Goal: Transaction & Acquisition: Download file/media

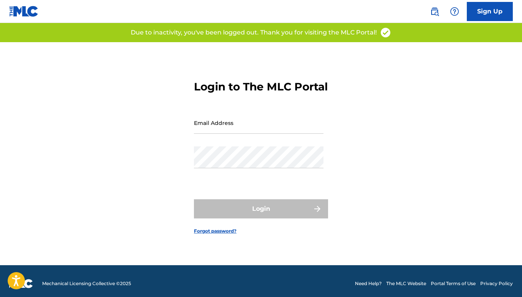
scroll to position [10, 0]
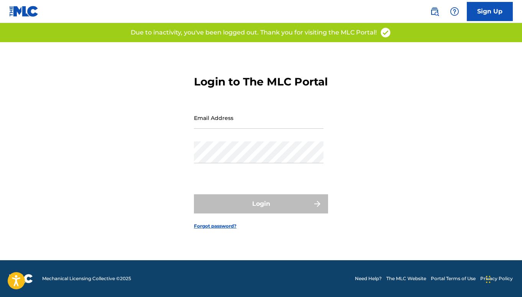
click at [209, 129] on input "Email Address" at bounding box center [259, 118] width 130 height 22
type input "[EMAIL_ADDRESS][DOMAIN_NAME]"
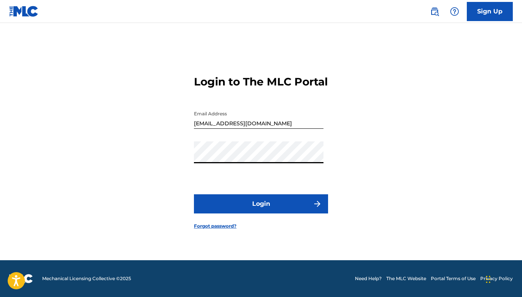
click at [194, 194] on button "Login" at bounding box center [261, 203] width 134 height 19
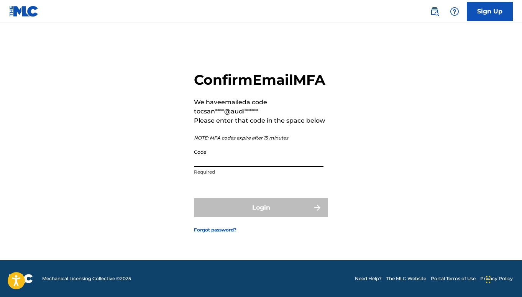
click at [257, 167] on input "Code" at bounding box center [259, 156] width 130 height 22
paste input "871755"
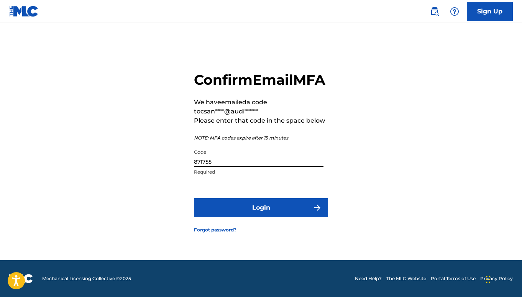
type input "871755"
click at [238, 217] on button "Login" at bounding box center [261, 207] width 134 height 19
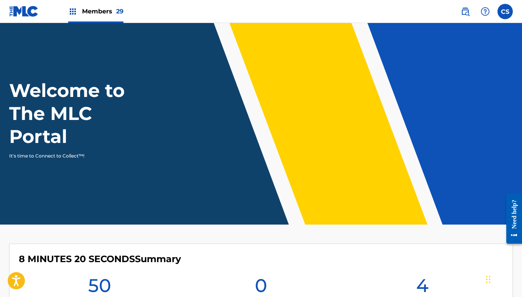
click at [73, 10] on img at bounding box center [72, 11] width 9 height 9
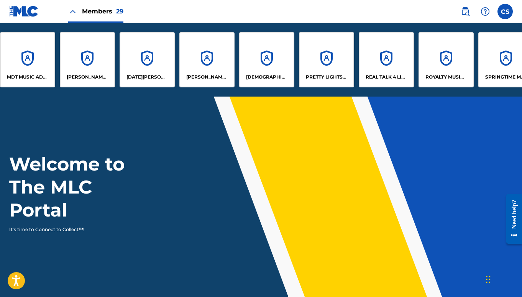
scroll to position [0, 912]
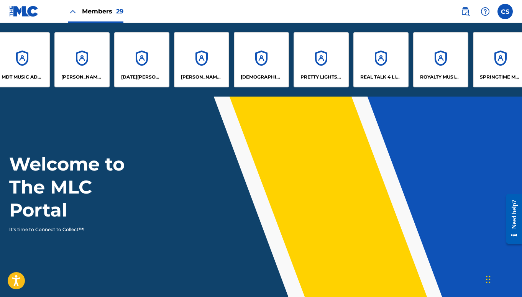
click at [147, 75] on p "[DATE][PERSON_NAME]" at bounding box center [142, 77] width 42 height 7
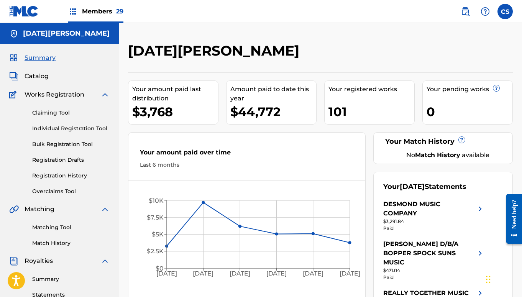
click at [50, 279] on link "Summary" at bounding box center [70, 279] width 77 height 8
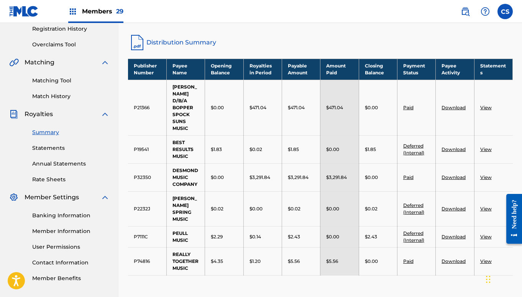
scroll to position [96, 0]
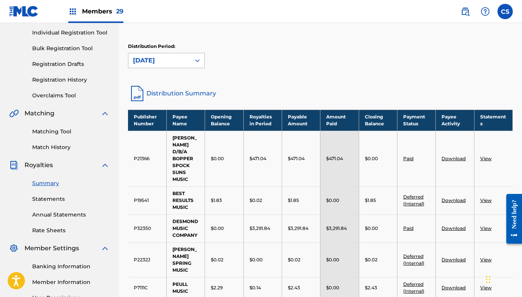
click at [197, 58] on icon at bounding box center [198, 61] width 8 height 8
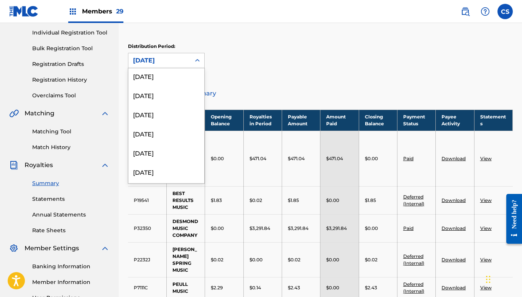
scroll to position [901, 0]
click at [168, 175] on div "[DATE]" at bounding box center [166, 173] width 76 height 19
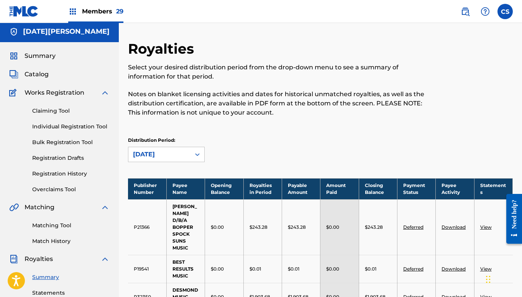
scroll to position [0, 0]
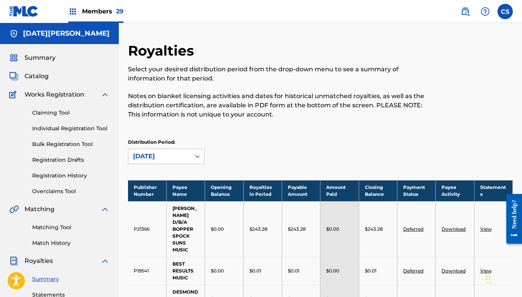
click at [196, 157] on icon at bounding box center [197, 156] width 5 height 3
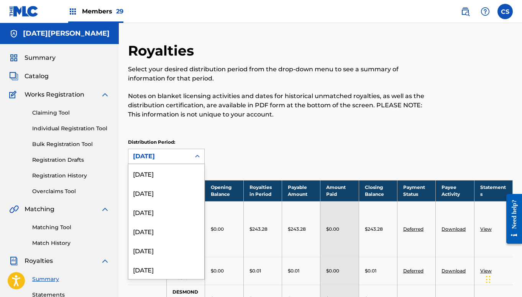
scroll to position [901, 0]
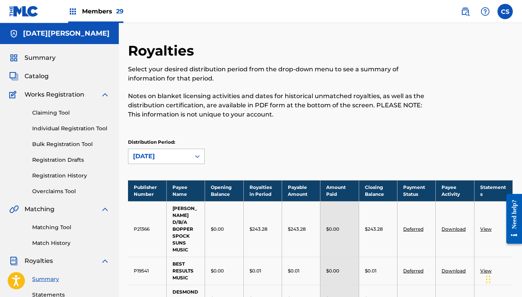
click at [197, 158] on icon at bounding box center [198, 157] width 8 height 8
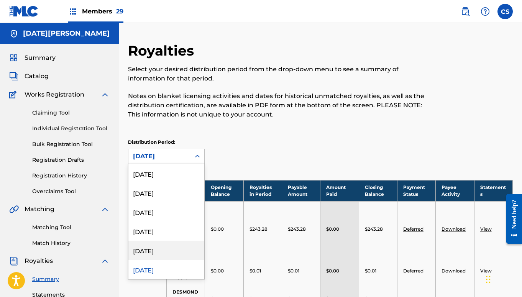
click at [167, 249] on div "[DATE]" at bounding box center [166, 250] width 76 height 19
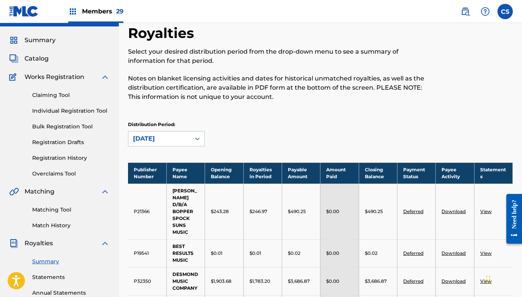
scroll to position [8, 0]
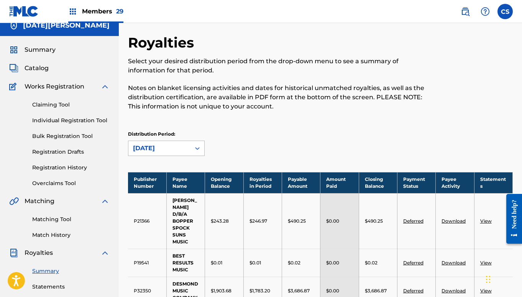
click at [202, 146] on div at bounding box center [198, 148] width 14 height 14
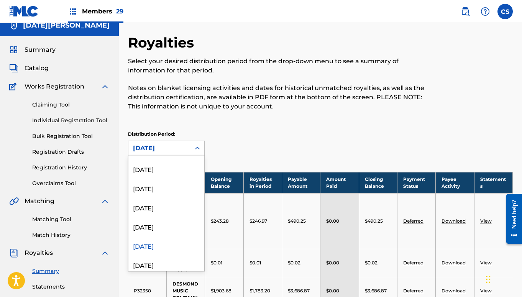
scroll to position [901, 0]
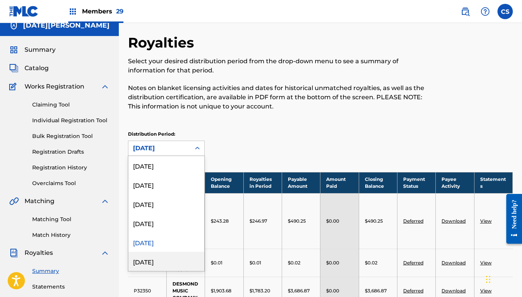
click at [163, 263] on div "[DATE]" at bounding box center [166, 261] width 76 height 19
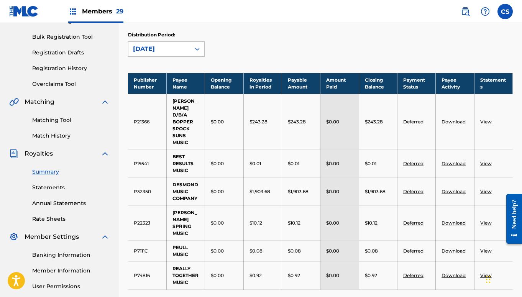
scroll to position [56, 0]
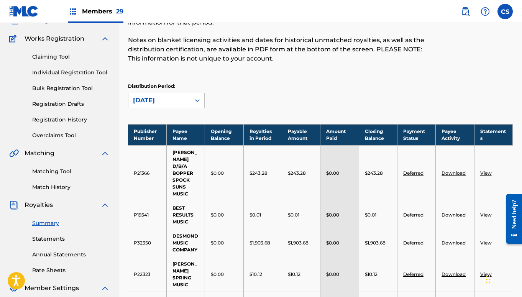
click at [205, 100] on div "Distribution Period: [DATE]" at bounding box center [320, 95] width 385 height 25
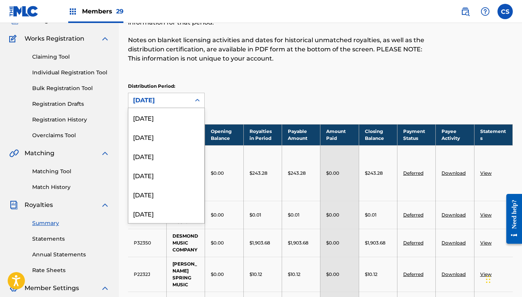
click at [197, 99] on icon at bounding box center [198, 101] width 8 height 8
click at [153, 171] on div "[DATE]" at bounding box center [166, 175] width 76 height 19
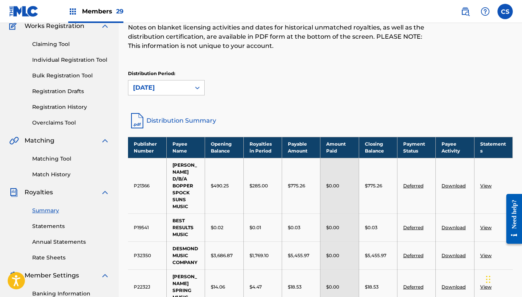
scroll to position [33, 0]
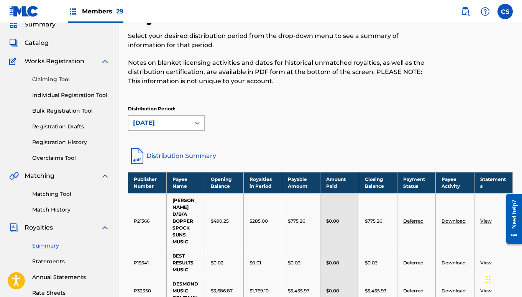
click at [196, 120] on icon at bounding box center [198, 123] width 8 height 8
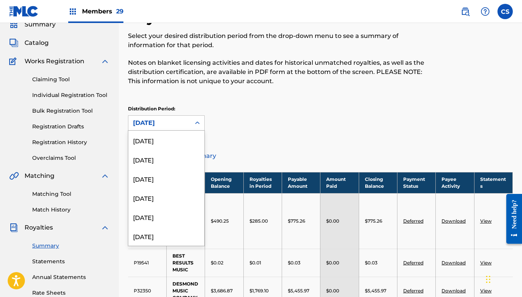
scroll to position [869, 0]
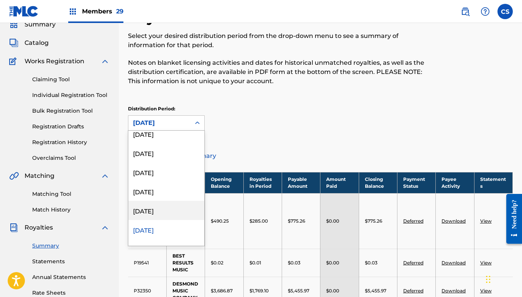
click at [151, 210] on div "[DATE]" at bounding box center [166, 210] width 76 height 19
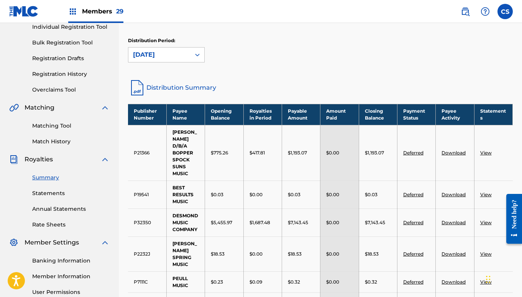
scroll to position [81, 0]
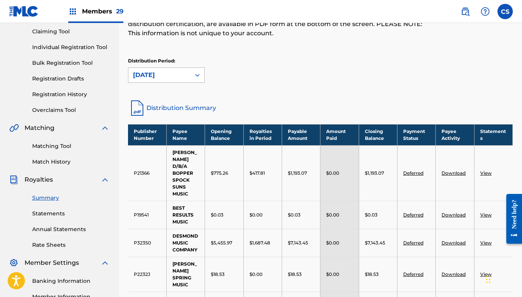
click at [200, 74] on icon at bounding box center [198, 75] width 8 height 8
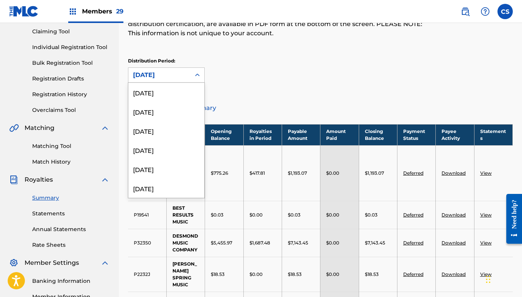
scroll to position [850, 0]
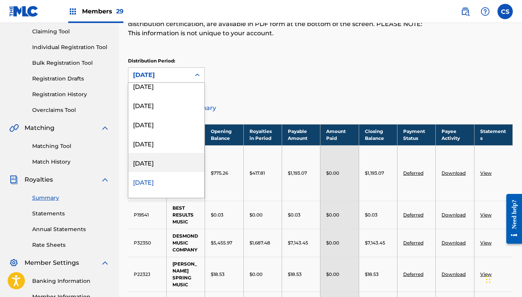
click at [155, 163] on div "[DATE]" at bounding box center [166, 162] width 76 height 19
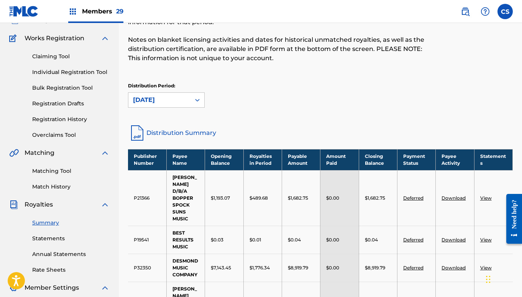
scroll to position [33, 0]
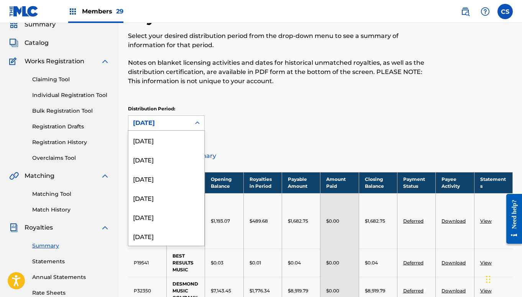
click at [199, 121] on icon at bounding box center [198, 123] width 8 height 8
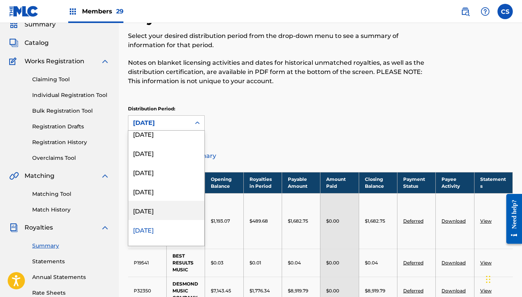
click at [176, 206] on div "[DATE]" at bounding box center [166, 210] width 76 height 19
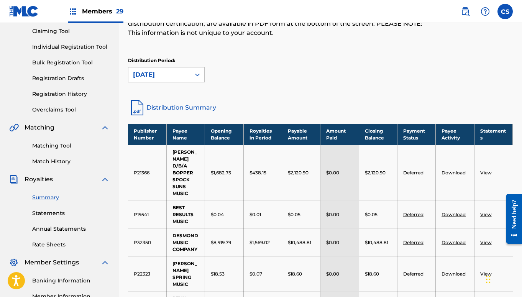
scroll to position [81, 0]
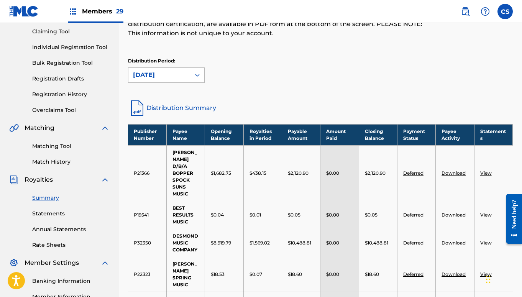
click at [197, 77] on icon at bounding box center [198, 75] width 8 height 8
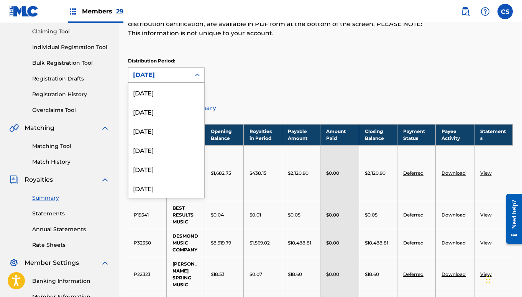
scroll to position [812, 0]
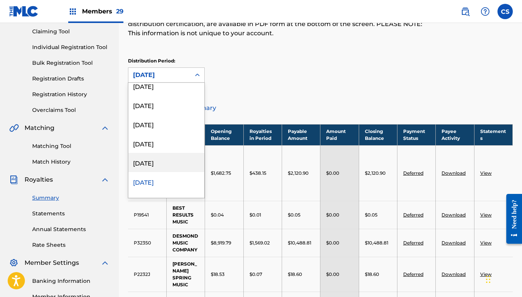
click at [165, 160] on div "[DATE]" at bounding box center [166, 162] width 76 height 19
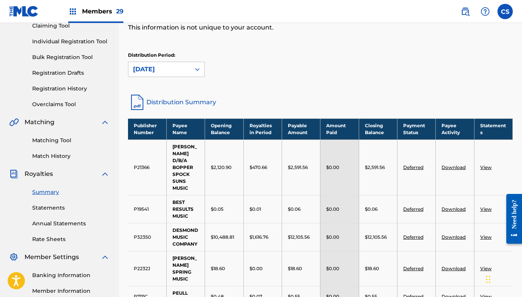
scroll to position [81, 0]
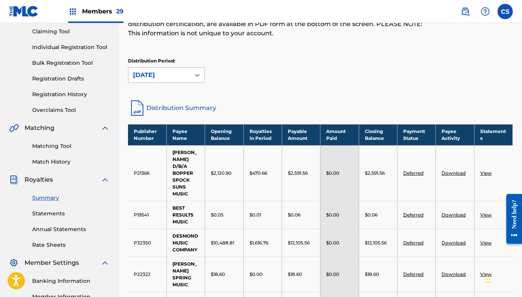
click at [193, 74] on div at bounding box center [198, 75] width 14 height 14
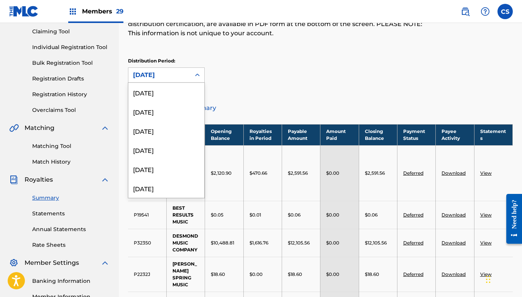
scroll to position [792, 0]
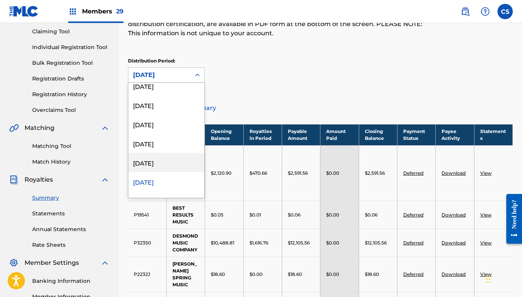
click at [154, 164] on div "[DATE]" at bounding box center [166, 162] width 76 height 19
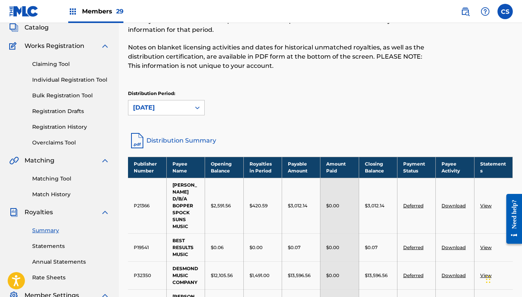
scroll to position [33, 0]
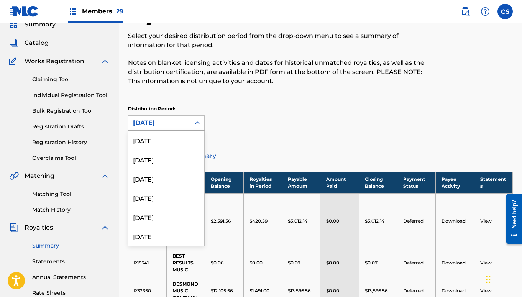
click at [195, 123] on icon at bounding box center [198, 123] width 8 height 8
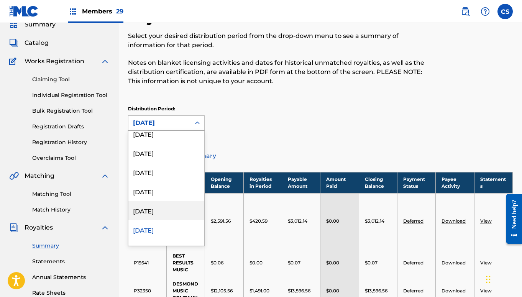
click at [174, 208] on div "[DATE]" at bounding box center [166, 210] width 76 height 19
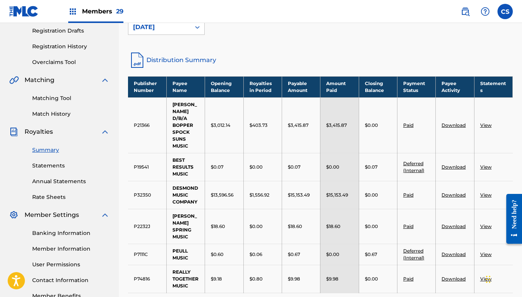
scroll to position [81, 0]
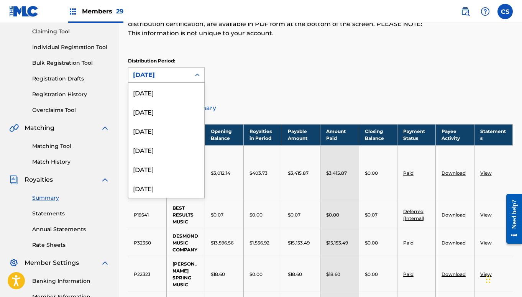
click at [199, 72] on icon at bounding box center [198, 75] width 8 height 8
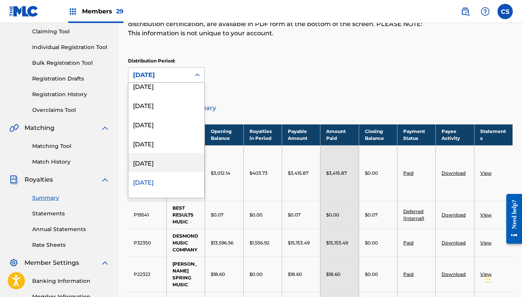
click at [168, 163] on div "[DATE]" at bounding box center [166, 162] width 76 height 19
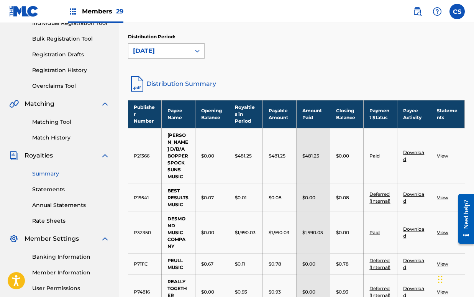
scroll to position [101, 0]
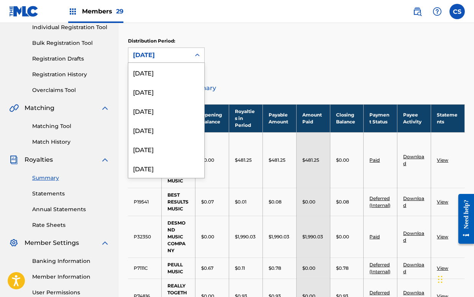
click at [196, 55] on icon at bounding box center [197, 55] width 5 height 3
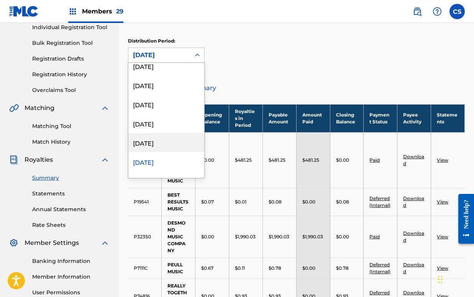
click at [171, 145] on div "[DATE]" at bounding box center [166, 142] width 76 height 19
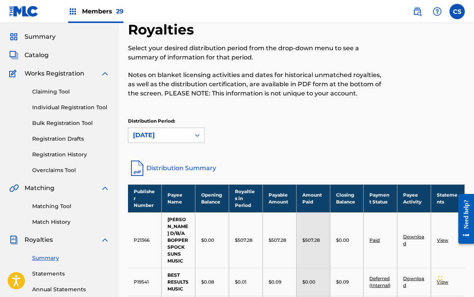
scroll to position [5, 0]
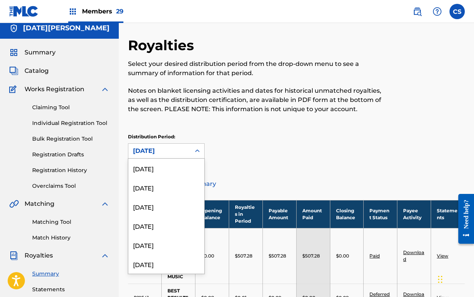
click at [196, 152] on icon at bounding box center [198, 151] width 8 height 8
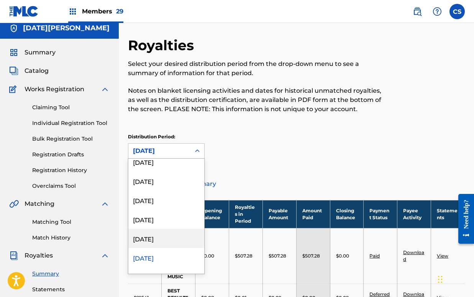
click at [174, 236] on div "[DATE]" at bounding box center [166, 238] width 76 height 19
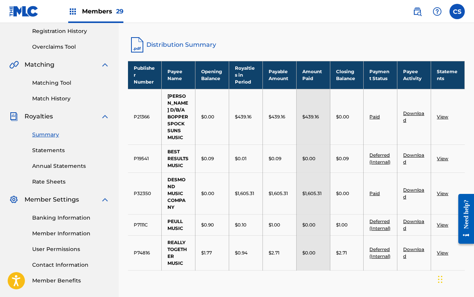
scroll to position [53, 0]
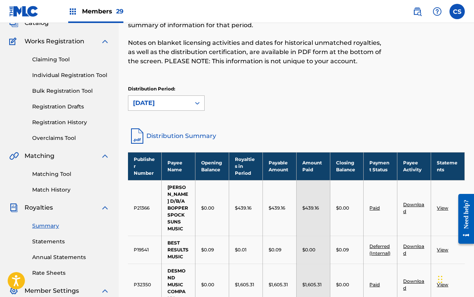
click at [196, 102] on icon at bounding box center [198, 103] width 8 height 8
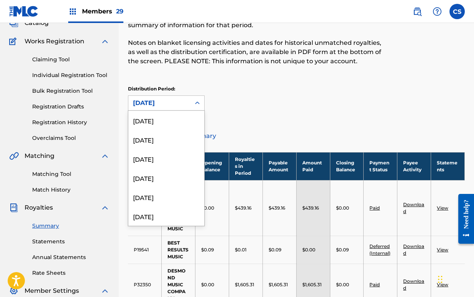
scroll to position [697, 0]
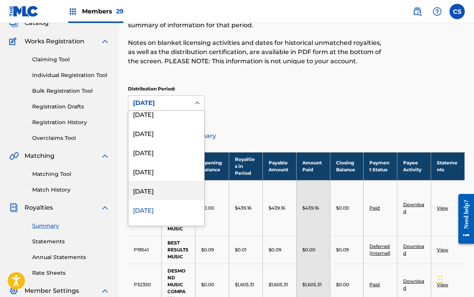
click at [174, 185] on div "[DATE]" at bounding box center [166, 190] width 76 height 19
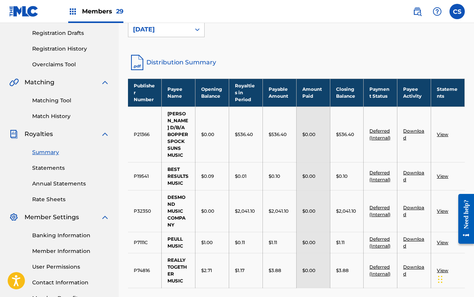
scroll to position [81, 0]
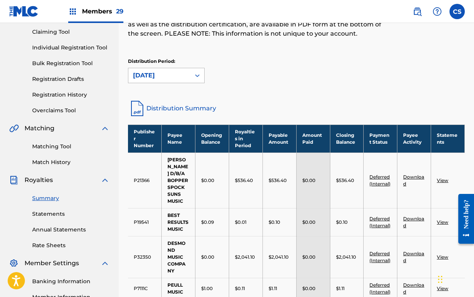
click at [196, 75] on icon at bounding box center [197, 75] width 5 height 3
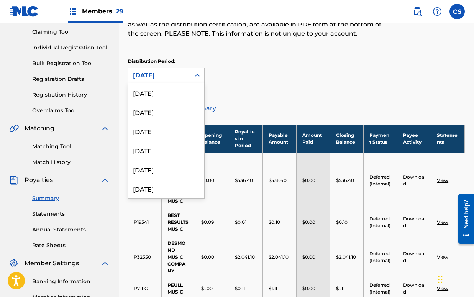
scroll to position [677, 0]
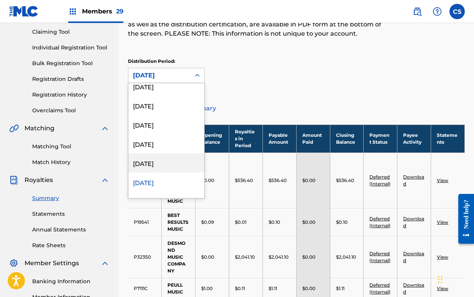
click at [163, 159] on div "[DATE]" at bounding box center [166, 162] width 76 height 19
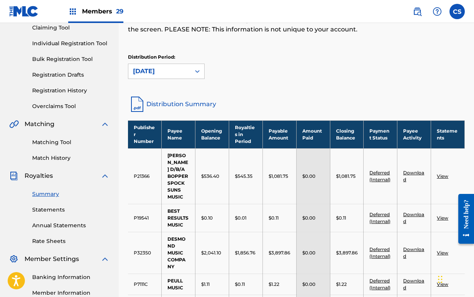
scroll to position [81, 0]
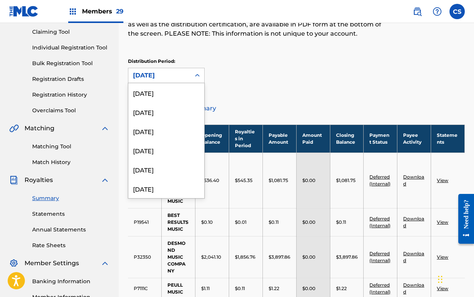
click at [197, 73] on icon at bounding box center [198, 76] width 8 height 8
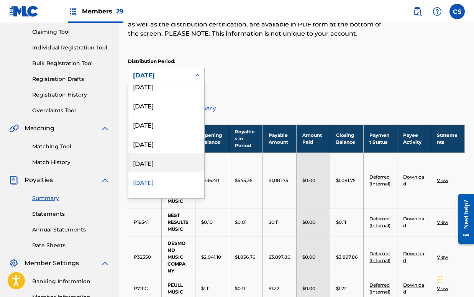
click at [167, 163] on div "[DATE]" at bounding box center [166, 162] width 76 height 19
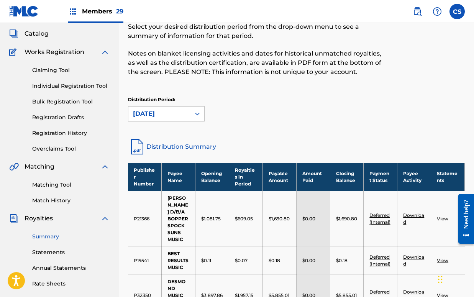
scroll to position [33, 0]
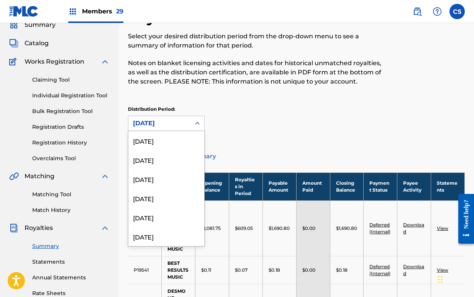
click at [196, 120] on icon at bounding box center [198, 124] width 8 height 8
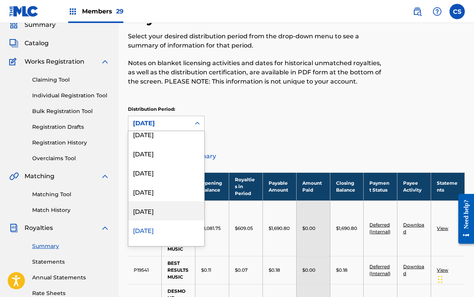
click at [155, 208] on div "[DATE]" at bounding box center [166, 210] width 76 height 19
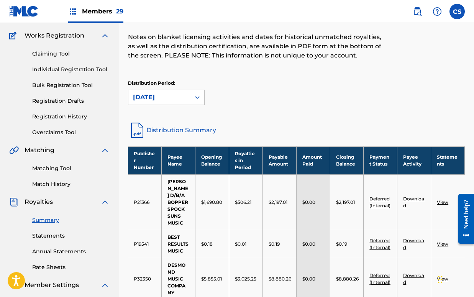
scroll to position [33, 0]
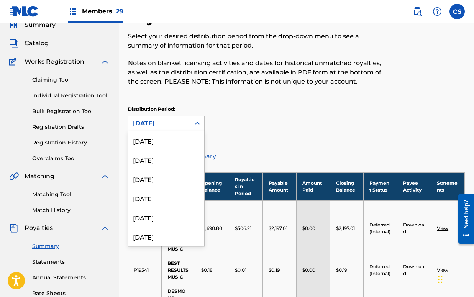
click at [201, 123] on icon at bounding box center [198, 124] width 8 height 8
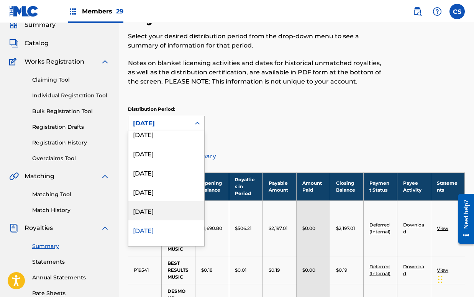
click at [175, 210] on div "[DATE]" at bounding box center [166, 210] width 76 height 19
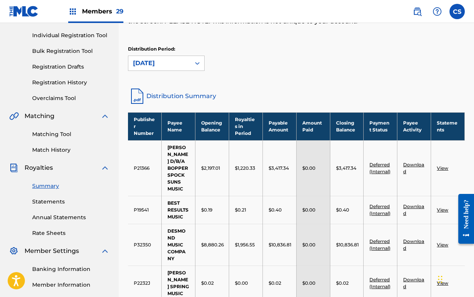
scroll to position [81, 0]
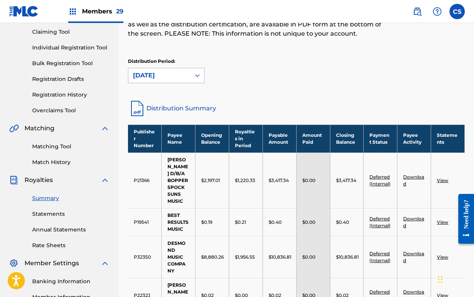
click at [194, 77] on icon at bounding box center [198, 76] width 8 height 8
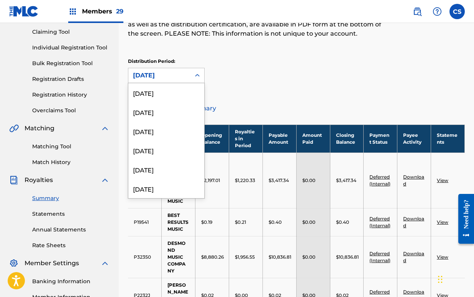
scroll to position [601, 0]
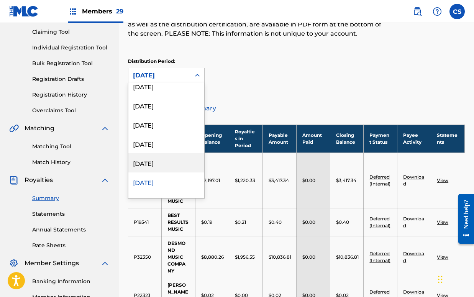
click at [173, 164] on div "[DATE]" at bounding box center [166, 162] width 76 height 19
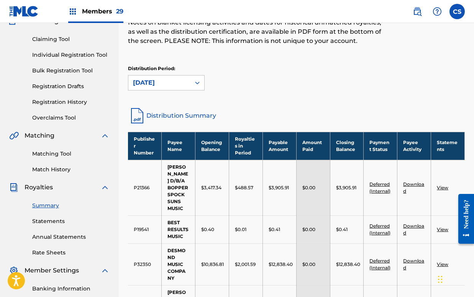
scroll to position [33, 0]
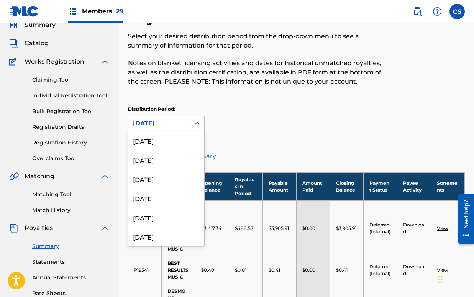
click at [199, 121] on icon at bounding box center [198, 124] width 8 height 8
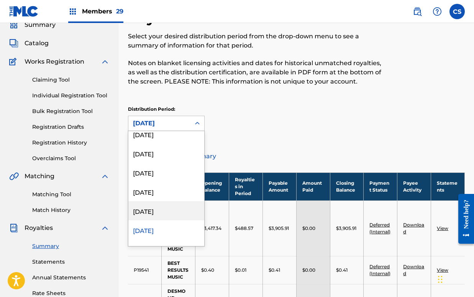
click at [176, 212] on div "[DATE]" at bounding box center [166, 210] width 76 height 19
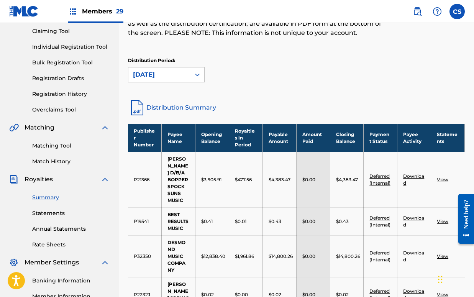
scroll to position [81, 0]
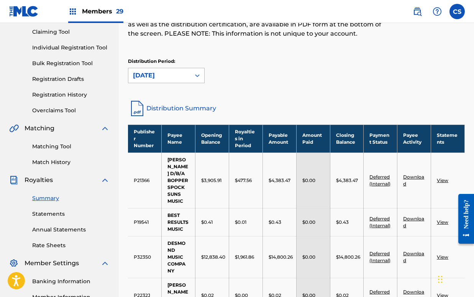
click at [193, 69] on div at bounding box center [198, 76] width 14 height 14
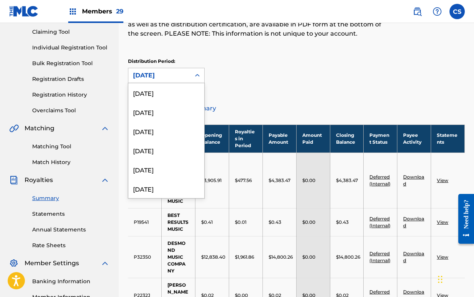
scroll to position [562, 0]
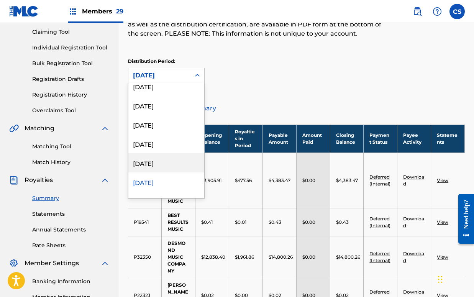
click at [153, 166] on div "[DATE]" at bounding box center [166, 162] width 76 height 19
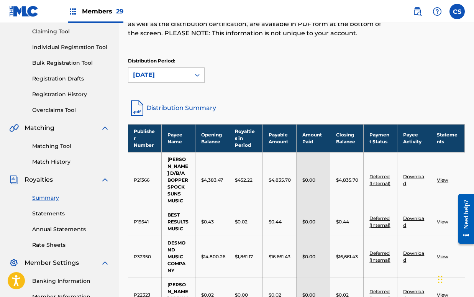
scroll to position [81, 0]
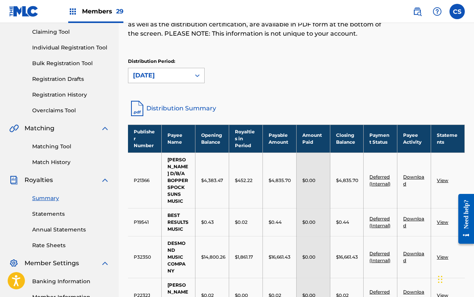
click at [190, 74] on div "[DATE]" at bounding box center [159, 75] width 62 height 15
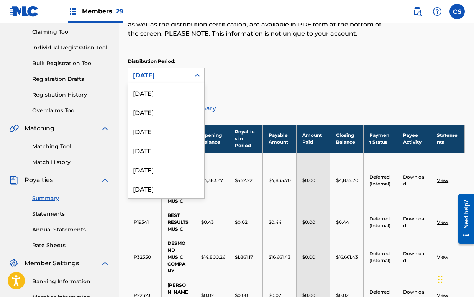
scroll to position [543, 0]
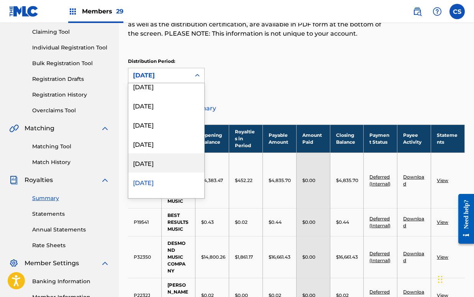
click at [165, 166] on div "[DATE]" at bounding box center [166, 162] width 76 height 19
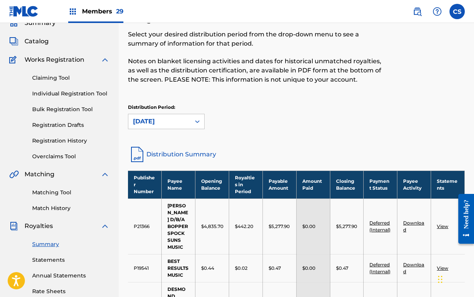
scroll to position [33, 0]
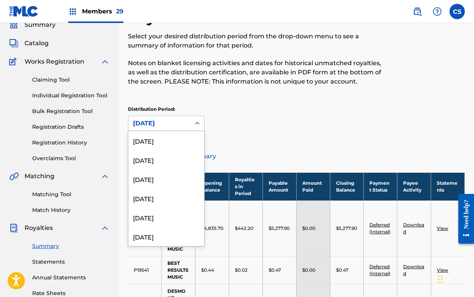
click at [197, 121] on icon at bounding box center [198, 124] width 8 height 8
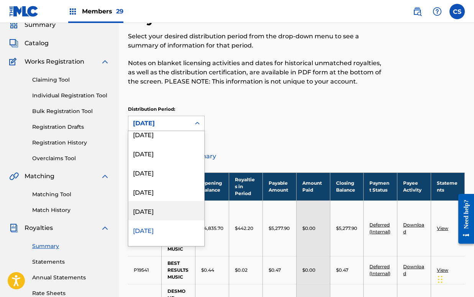
click at [169, 214] on div "[DATE]" at bounding box center [166, 210] width 76 height 19
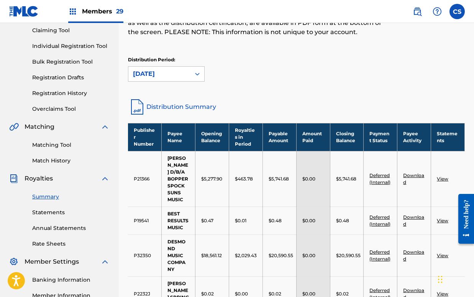
scroll to position [81, 0]
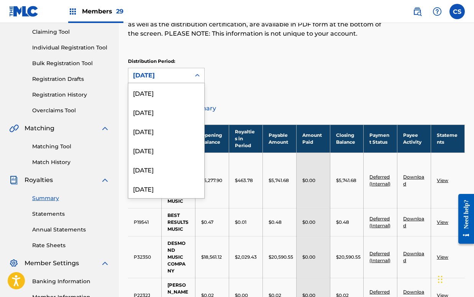
click at [195, 77] on icon at bounding box center [198, 76] width 8 height 8
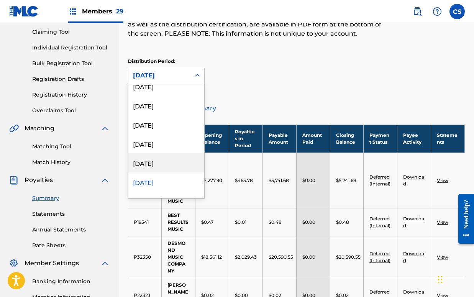
click at [169, 163] on div "[DATE]" at bounding box center [166, 162] width 76 height 19
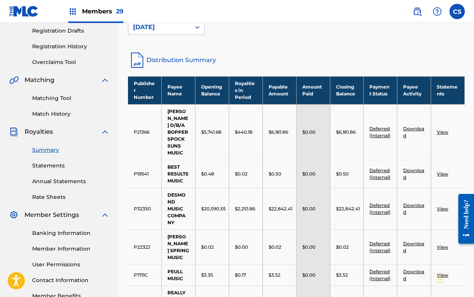
scroll to position [129, 0]
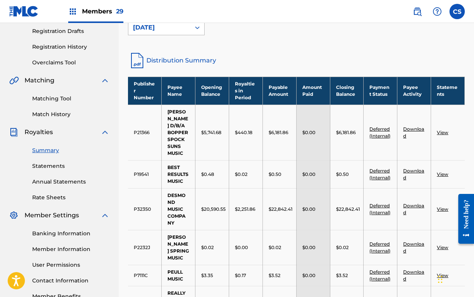
click at [196, 26] on icon at bounding box center [198, 28] width 8 height 8
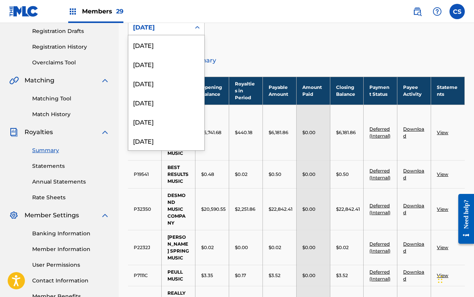
scroll to position [486, 0]
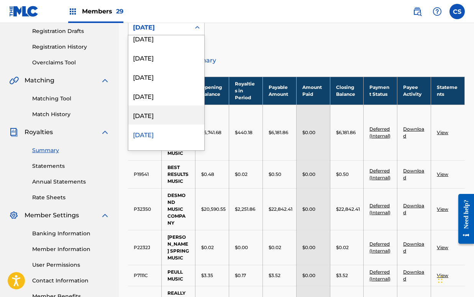
click at [167, 116] on div "[DATE]" at bounding box center [166, 114] width 76 height 19
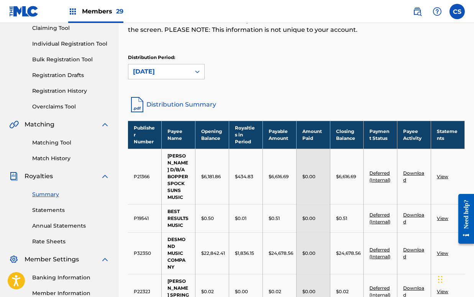
scroll to position [81, 0]
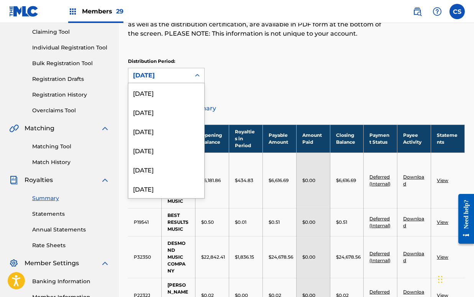
click at [194, 74] on icon at bounding box center [198, 76] width 8 height 8
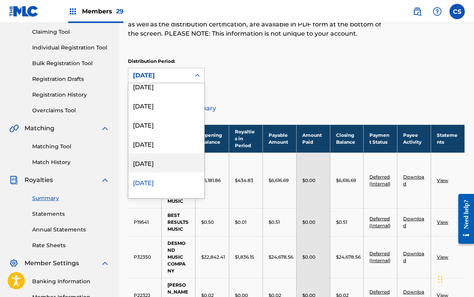
click at [169, 163] on div "[DATE]" at bounding box center [166, 162] width 76 height 19
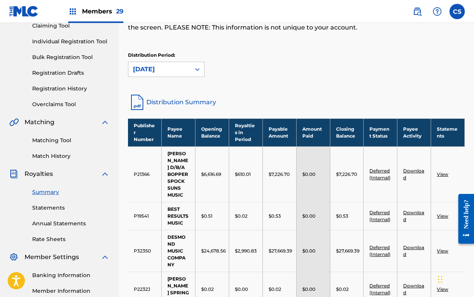
scroll to position [81, 0]
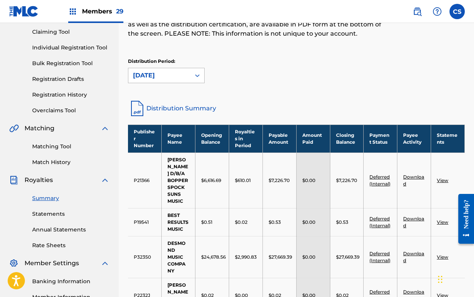
click at [197, 73] on icon at bounding box center [198, 76] width 8 height 8
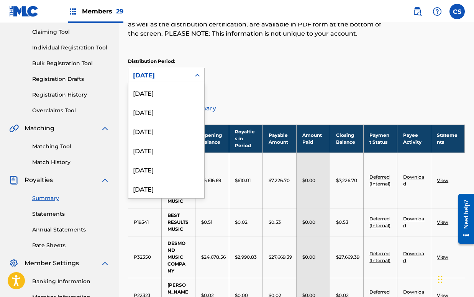
scroll to position [447, 0]
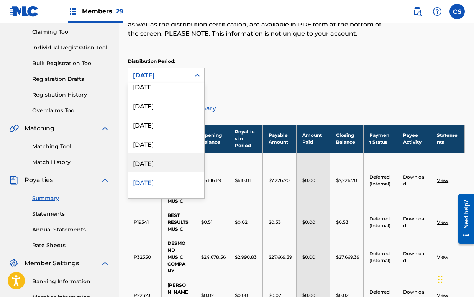
click at [158, 161] on div "[DATE]" at bounding box center [166, 162] width 76 height 19
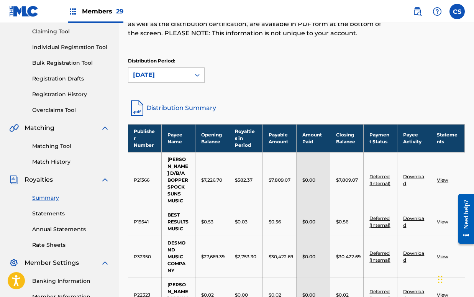
scroll to position [81, 0]
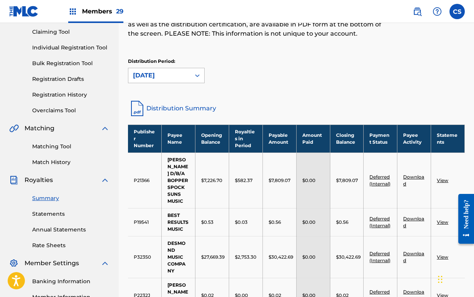
click at [199, 75] on icon at bounding box center [197, 75] width 5 height 3
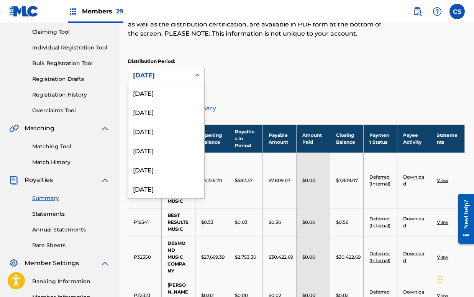
scroll to position [428, 0]
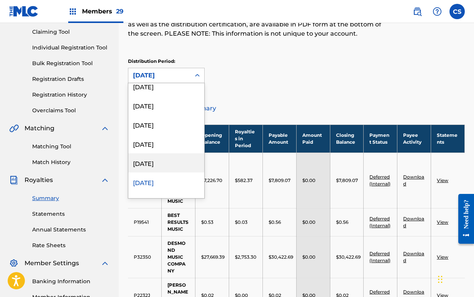
click at [172, 164] on div "[DATE]" at bounding box center [166, 162] width 76 height 19
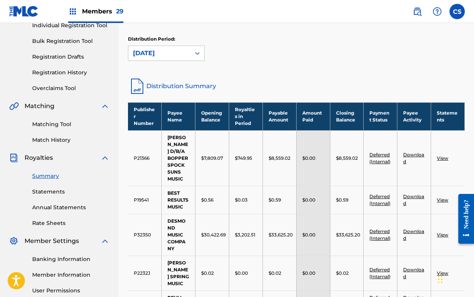
scroll to position [81, 0]
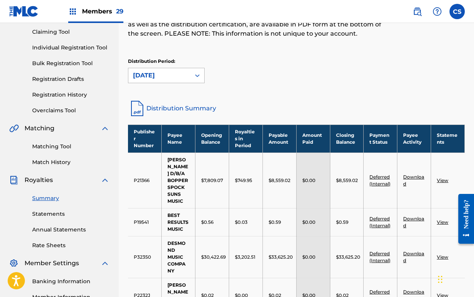
click at [200, 75] on icon at bounding box center [198, 76] width 8 height 8
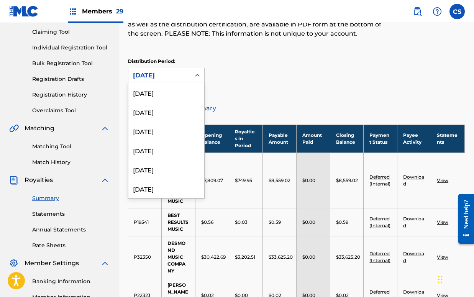
scroll to position [409, 0]
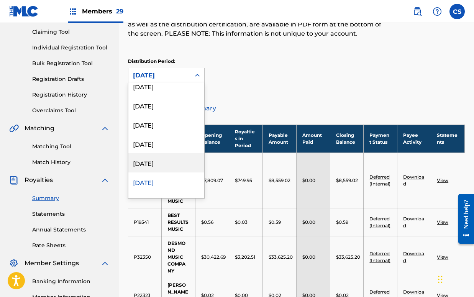
click at [167, 165] on div "[DATE]" at bounding box center [166, 162] width 76 height 19
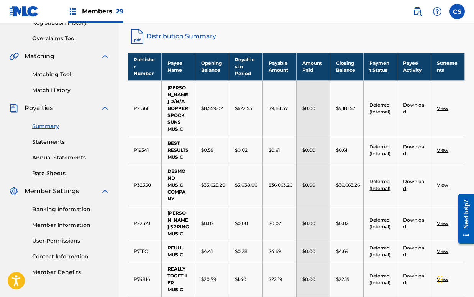
scroll to position [33, 0]
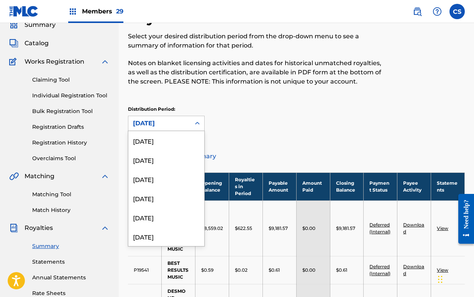
click at [197, 126] on icon at bounding box center [198, 124] width 8 height 8
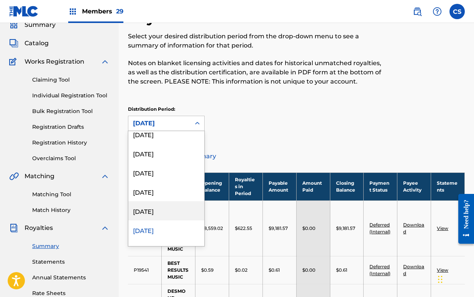
click at [166, 216] on div "[DATE]" at bounding box center [166, 210] width 76 height 19
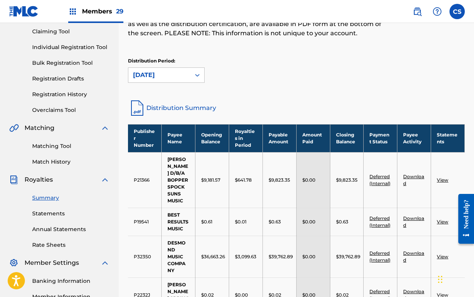
scroll to position [81, 0]
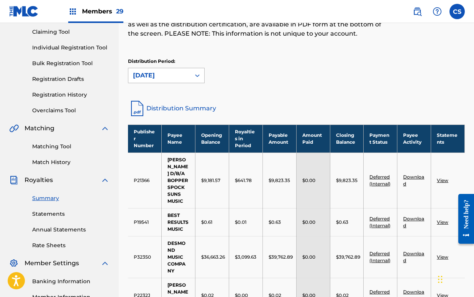
click at [199, 76] on icon at bounding box center [197, 75] width 5 height 3
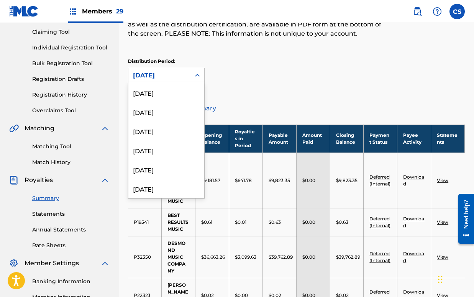
scroll to position [371, 0]
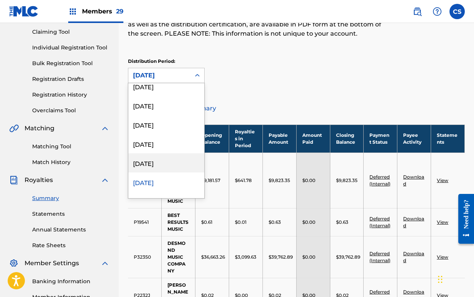
click at [145, 161] on div "[DATE]" at bounding box center [166, 162] width 76 height 19
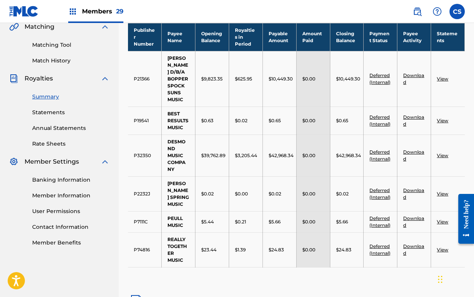
scroll to position [97, 0]
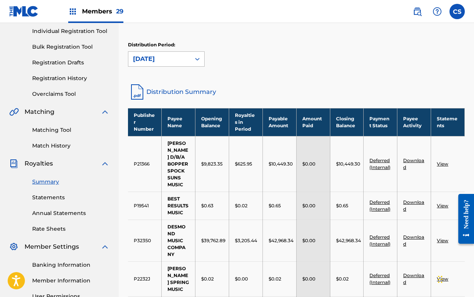
click at [194, 57] on icon at bounding box center [198, 59] width 8 height 8
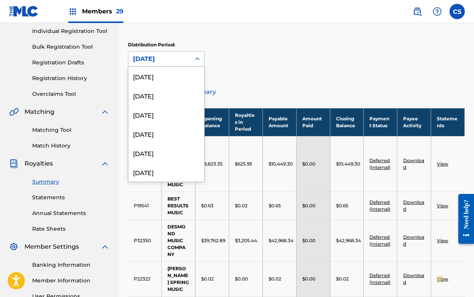
scroll to position [352, 0]
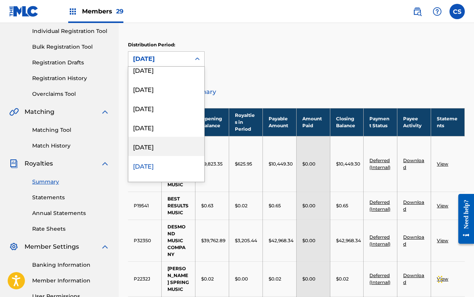
click at [175, 146] on div "[DATE]" at bounding box center [166, 146] width 76 height 19
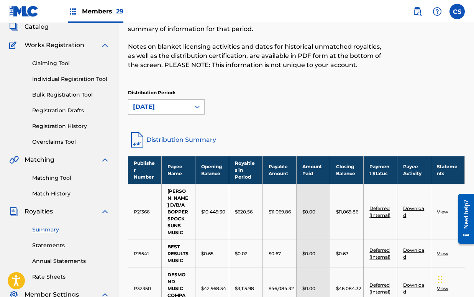
scroll to position [0, 0]
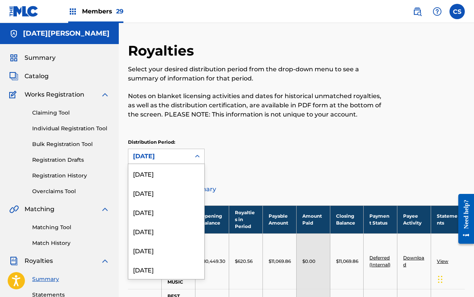
click at [193, 157] on div at bounding box center [198, 157] width 14 height 14
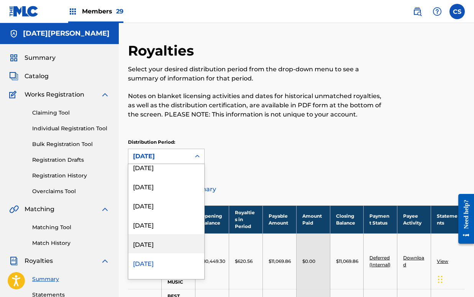
click at [171, 242] on div "[DATE]" at bounding box center [166, 243] width 76 height 19
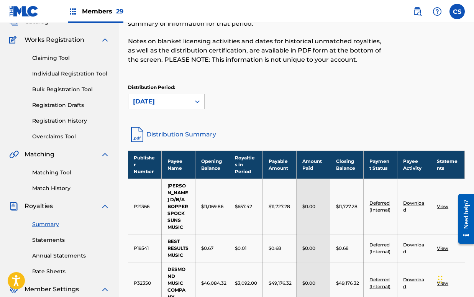
scroll to position [48, 0]
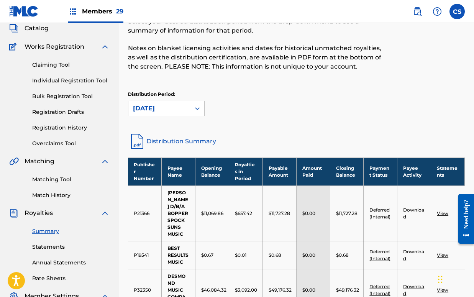
click at [198, 108] on icon at bounding box center [198, 109] width 8 height 8
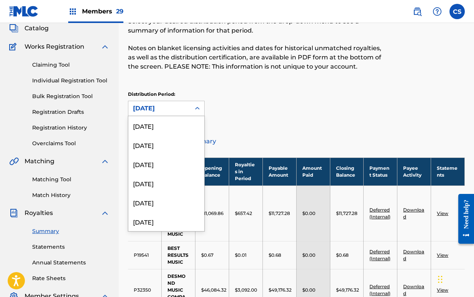
scroll to position [313, 0]
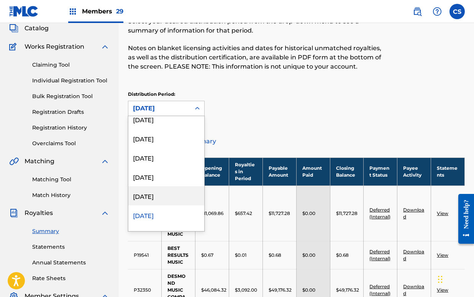
click at [182, 198] on div "[DATE]" at bounding box center [166, 195] width 76 height 19
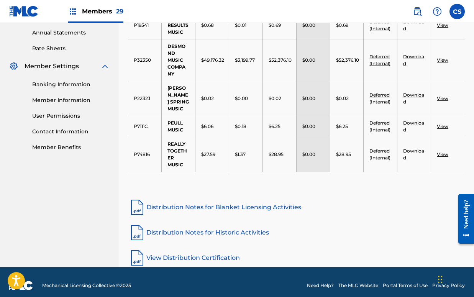
scroll to position [86, 0]
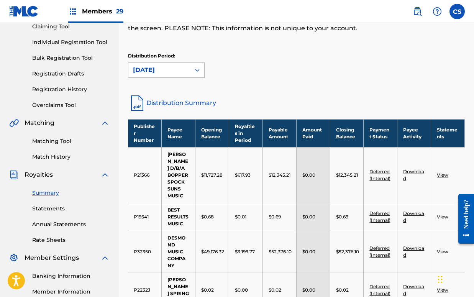
click at [198, 72] on icon at bounding box center [198, 70] width 8 height 8
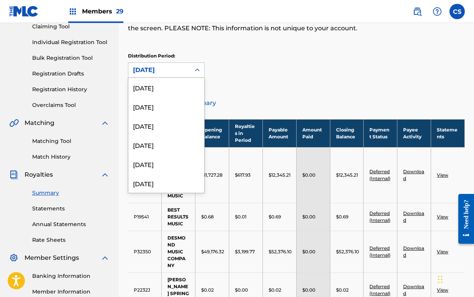
scroll to position [294, 0]
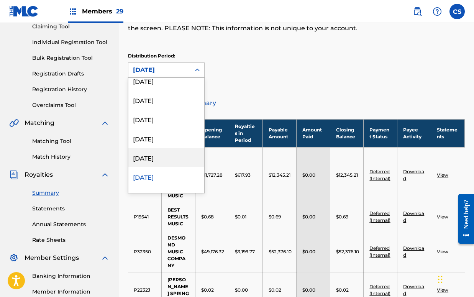
click at [175, 153] on div "[DATE]" at bounding box center [166, 157] width 76 height 19
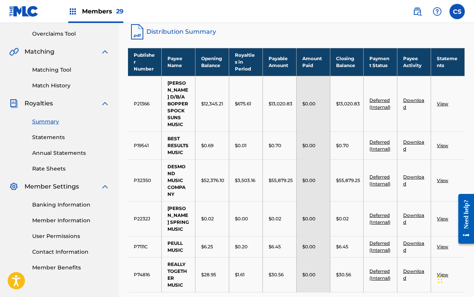
scroll to position [86, 0]
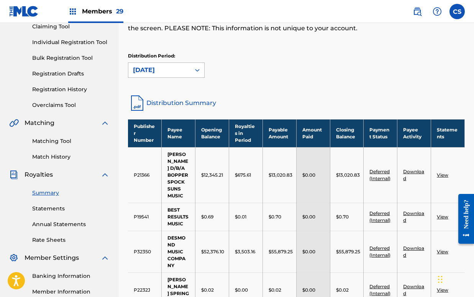
click at [184, 66] on div "[DATE]" at bounding box center [159, 70] width 53 height 9
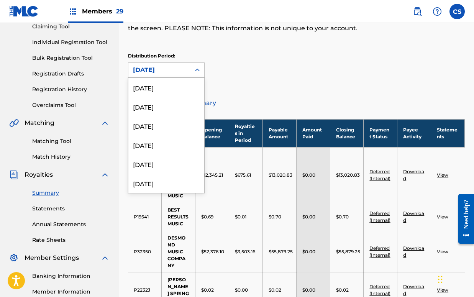
scroll to position [275, 0]
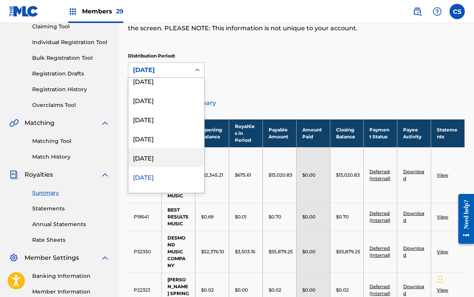
click at [176, 158] on div "[DATE]" at bounding box center [166, 157] width 76 height 19
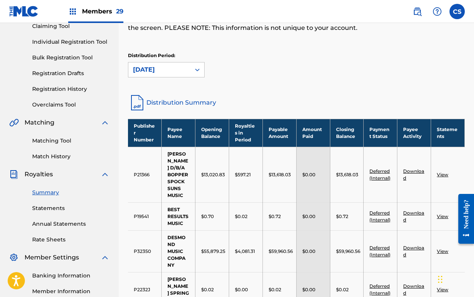
scroll to position [86, 0]
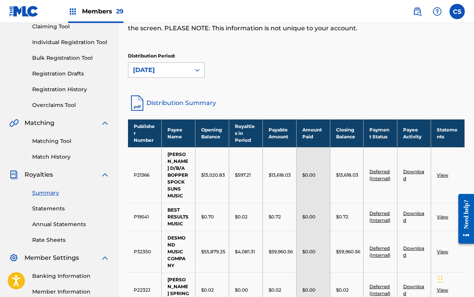
click at [191, 72] on div at bounding box center [198, 70] width 14 height 14
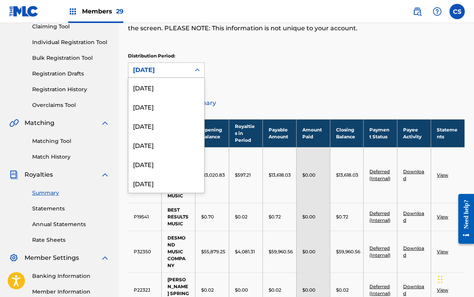
scroll to position [256, 0]
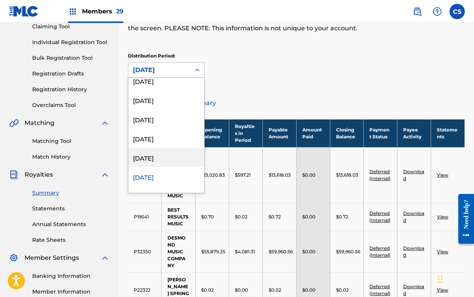
click at [160, 159] on div "[DATE]" at bounding box center [166, 157] width 76 height 19
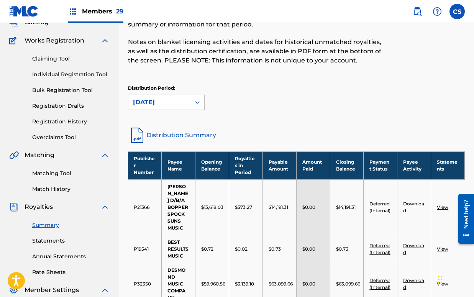
scroll to position [38, 0]
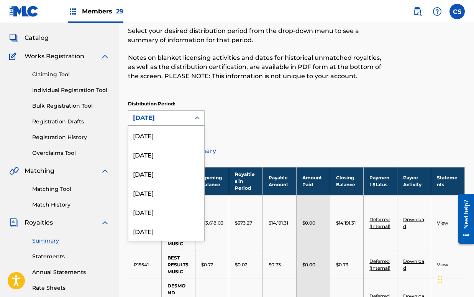
click at [160, 121] on div "[DATE]" at bounding box center [159, 117] width 53 height 9
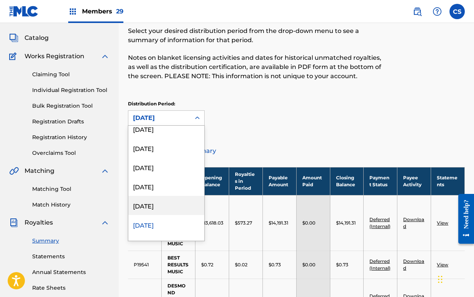
click at [162, 203] on div "[DATE]" at bounding box center [166, 205] width 76 height 19
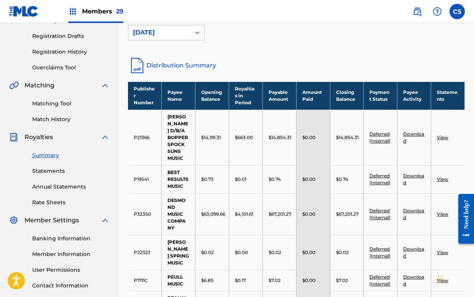
scroll to position [86, 0]
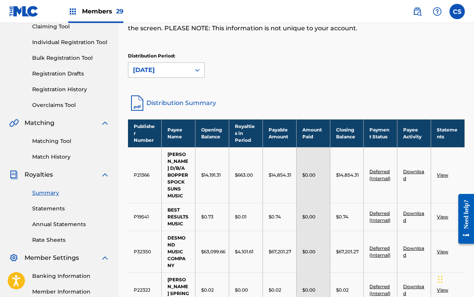
click at [186, 72] on div "[DATE]" at bounding box center [159, 70] width 53 height 9
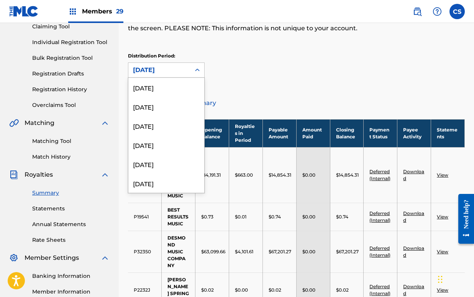
scroll to position [217, 0]
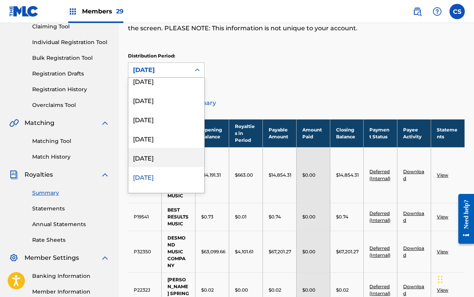
click at [166, 157] on div "[DATE]" at bounding box center [166, 157] width 76 height 19
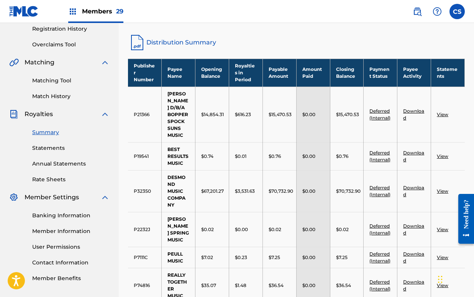
scroll to position [86, 0]
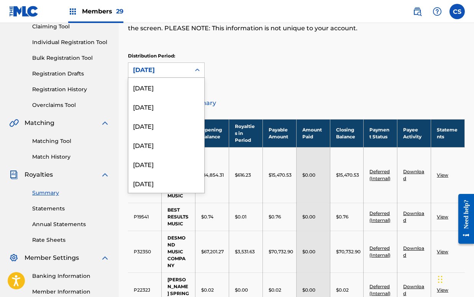
click at [169, 66] on div "[DATE]" at bounding box center [159, 70] width 53 height 9
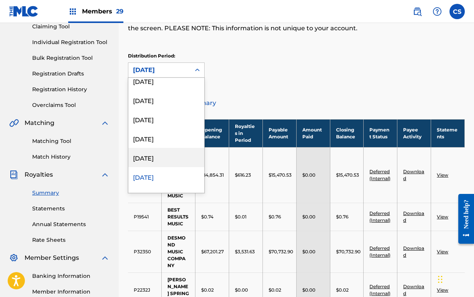
click at [158, 166] on div "[DATE]" at bounding box center [166, 157] width 76 height 19
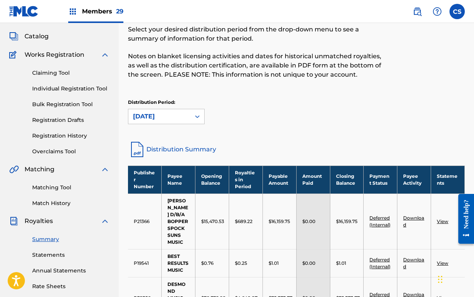
scroll to position [38, 0]
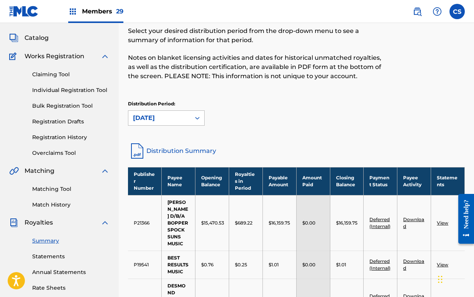
click at [197, 118] on icon at bounding box center [197, 118] width 5 height 3
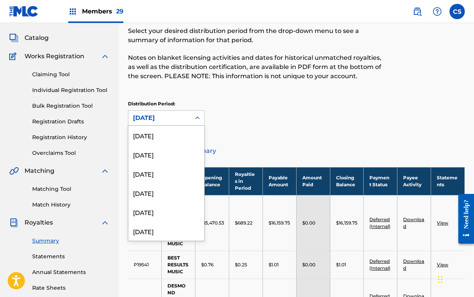
scroll to position [179, 0]
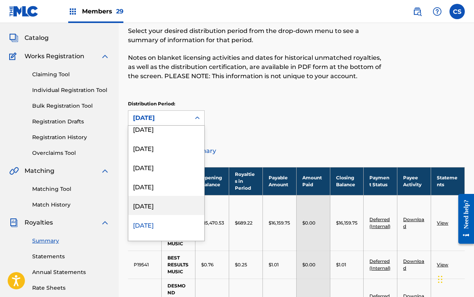
click at [161, 202] on div "[DATE]" at bounding box center [166, 205] width 76 height 19
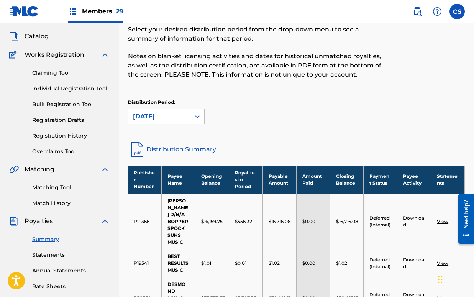
scroll to position [38, 0]
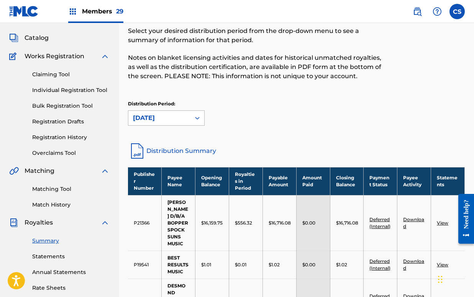
click at [187, 115] on div "[DATE]" at bounding box center [159, 118] width 62 height 15
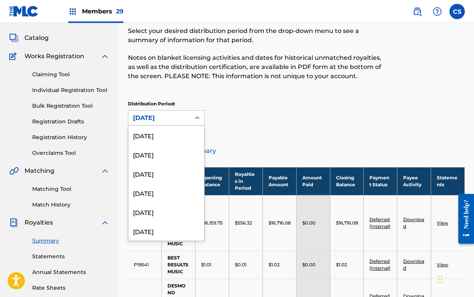
scroll to position [160, 0]
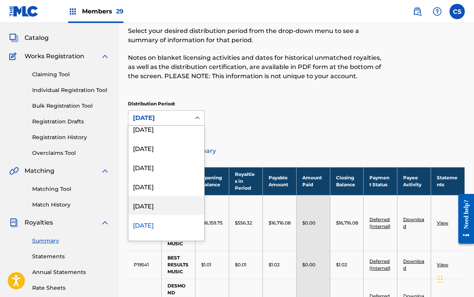
click at [168, 201] on div "[DATE]" at bounding box center [166, 205] width 76 height 19
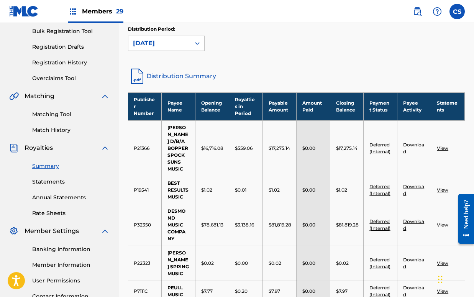
scroll to position [86, 0]
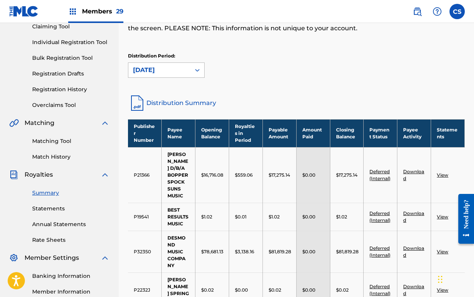
click at [183, 69] on div "[DATE]" at bounding box center [159, 70] width 53 height 9
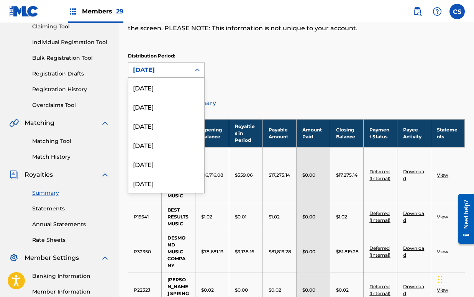
scroll to position [141, 0]
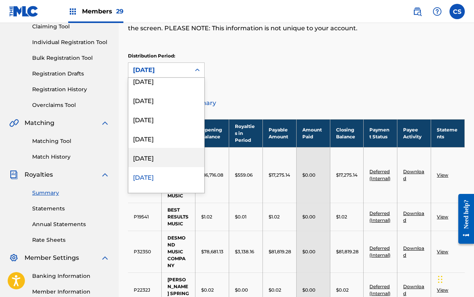
click at [158, 158] on div "[DATE]" at bounding box center [166, 157] width 76 height 19
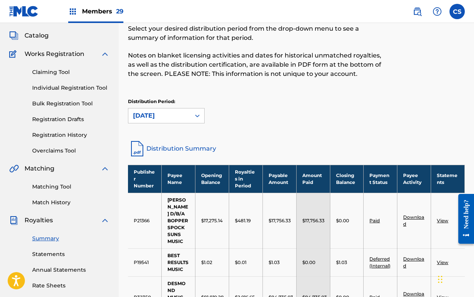
scroll to position [38, 0]
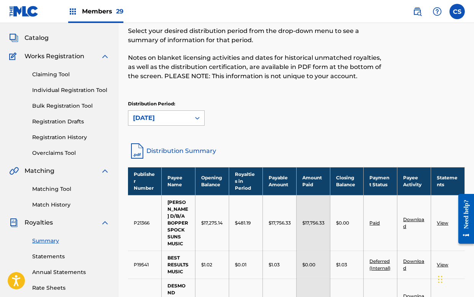
click at [200, 118] on icon at bounding box center [198, 118] width 8 height 8
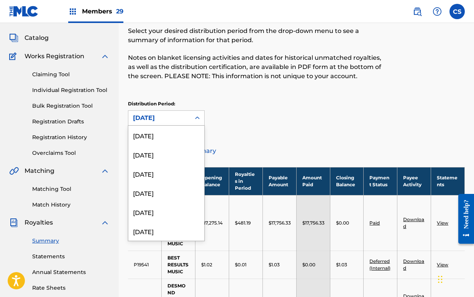
scroll to position [122, 0]
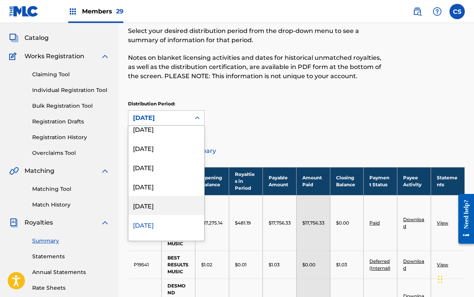
click at [161, 207] on div "[DATE]" at bounding box center [166, 205] width 76 height 19
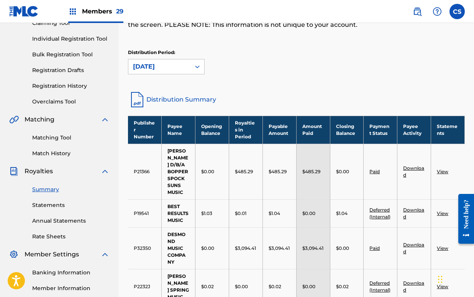
scroll to position [86, 0]
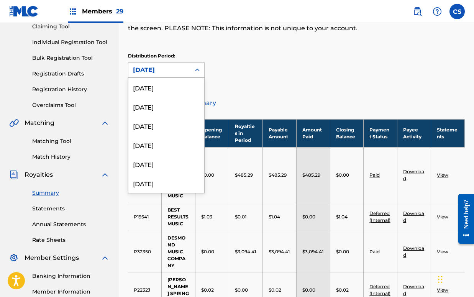
click at [179, 67] on div "[DATE]" at bounding box center [159, 70] width 53 height 9
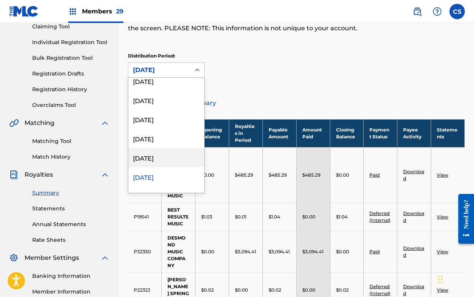
click at [163, 153] on div "[DATE]" at bounding box center [166, 157] width 76 height 19
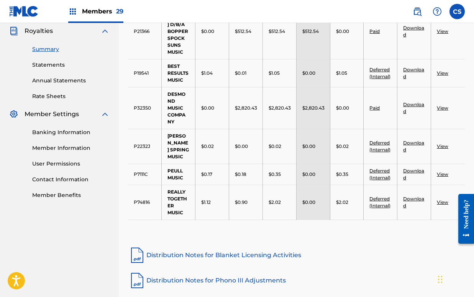
scroll to position [86, 0]
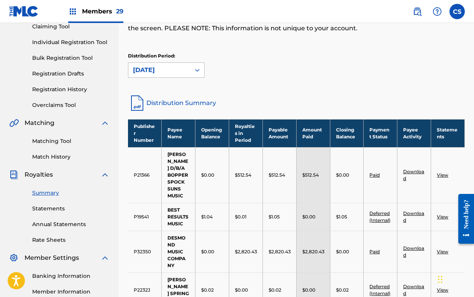
click at [193, 67] on div at bounding box center [198, 70] width 14 height 14
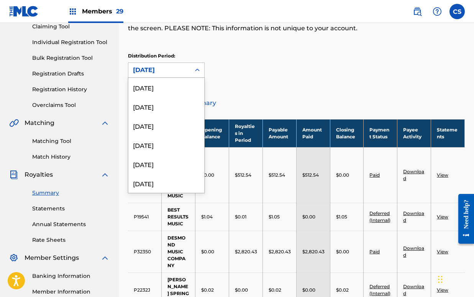
scroll to position [83, 0]
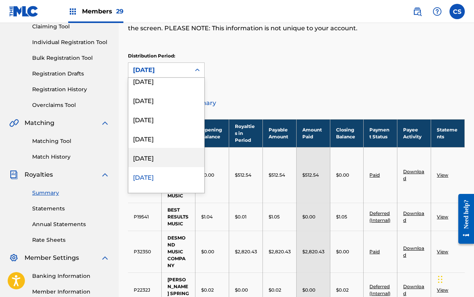
click at [153, 154] on div "[DATE]" at bounding box center [166, 157] width 76 height 19
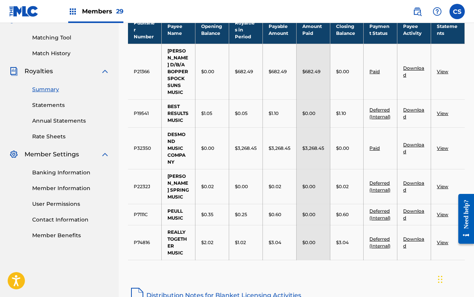
scroll to position [38, 0]
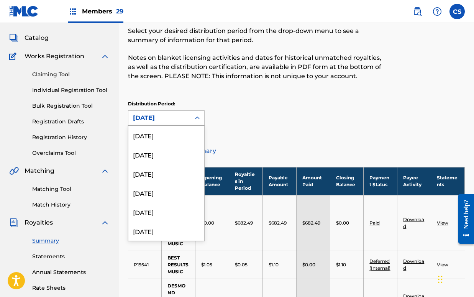
click at [183, 112] on div "[DATE]" at bounding box center [159, 118] width 62 height 15
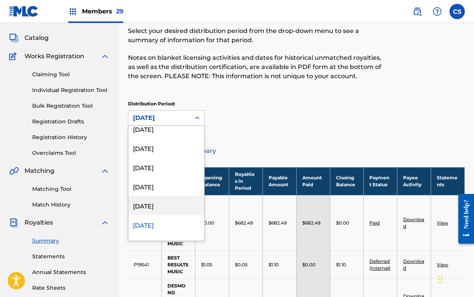
click at [158, 202] on div "[DATE]" at bounding box center [166, 205] width 76 height 19
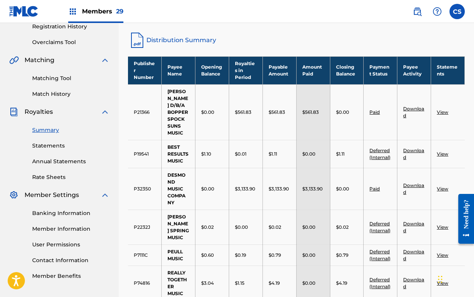
scroll to position [86, 0]
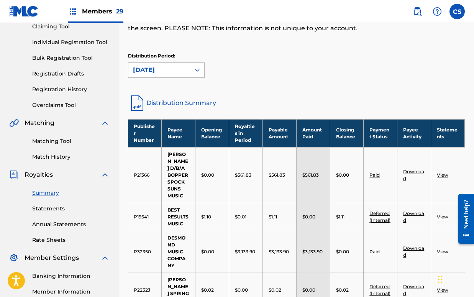
click at [195, 69] on icon at bounding box center [198, 70] width 8 height 8
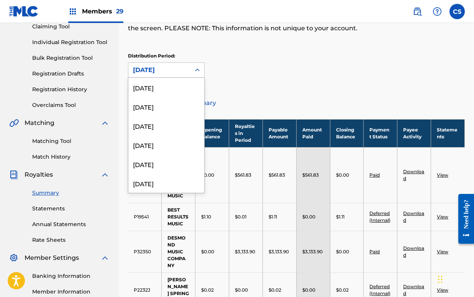
scroll to position [45, 0]
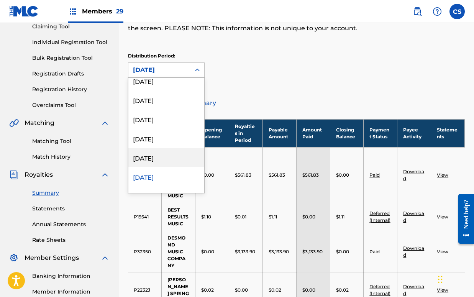
click at [163, 158] on div "[DATE]" at bounding box center [166, 157] width 76 height 19
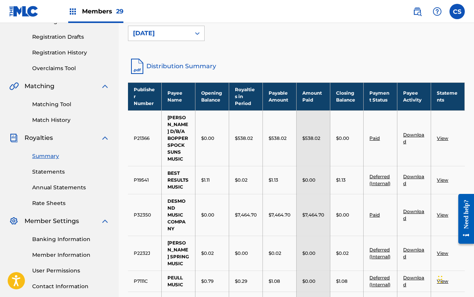
scroll to position [86, 0]
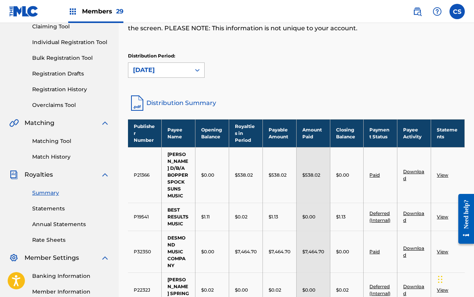
click at [156, 65] on div "[DATE]" at bounding box center [159, 70] width 62 height 15
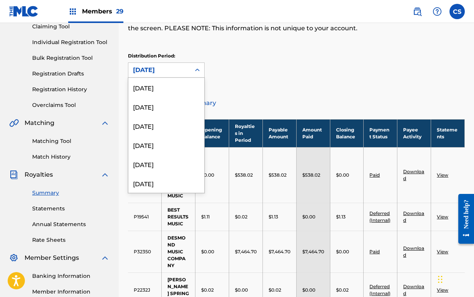
scroll to position [26, 0]
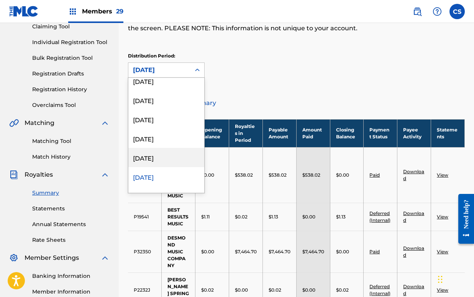
click at [163, 157] on div "[DATE]" at bounding box center [166, 157] width 76 height 19
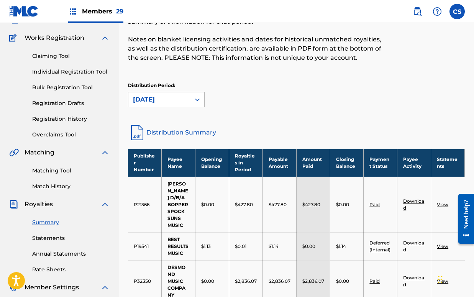
scroll to position [38, 0]
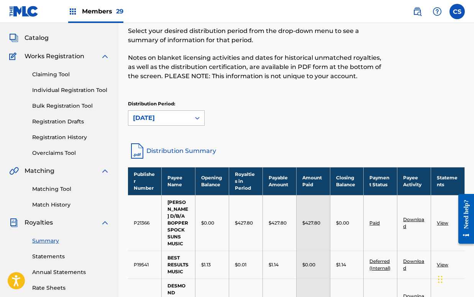
click at [196, 120] on icon at bounding box center [198, 118] width 8 height 8
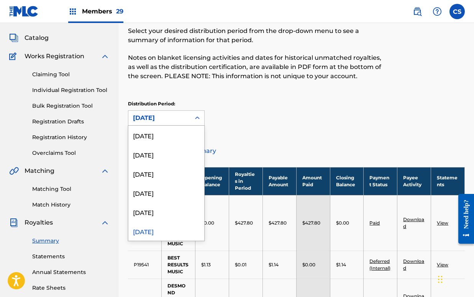
scroll to position [7, 0]
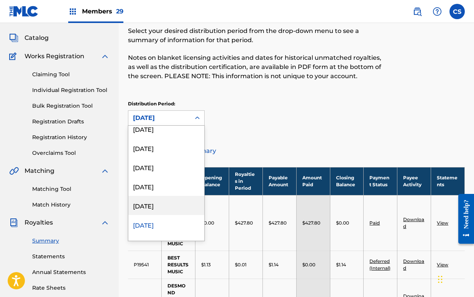
click at [158, 204] on div "[DATE]" at bounding box center [166, 205] width 76 height 19
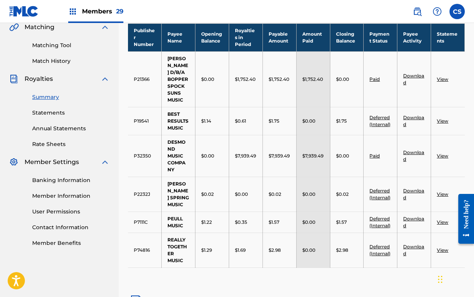
scroll to position [86, 0]
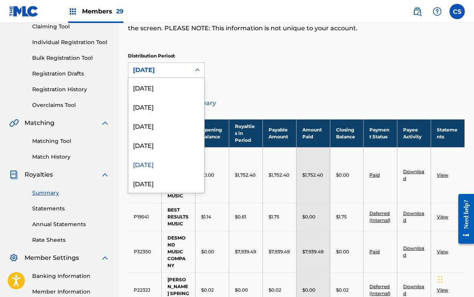
click at [180, 71] on div "[DATE]" at bounding box center [159, 70] width 53 height 9
click at [156, 145] on div "[DATE]" at bounding box center [166, 144] width 76 height 19
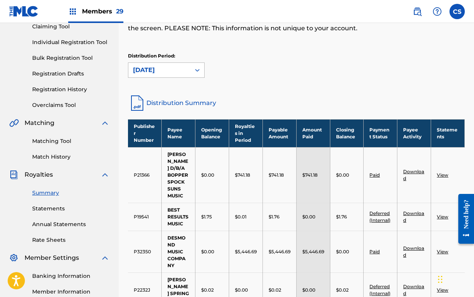
click at [185, 69] on div "[DATE]" at bounding box center [159, 70] width 53 height 9
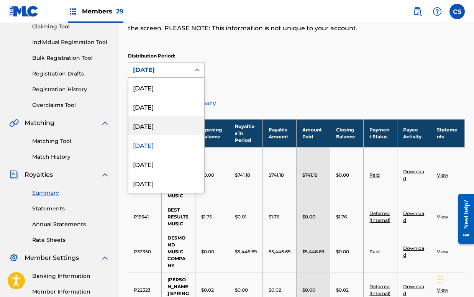
click at [165, 125] on div "[DATE]" at bounding box center [166, 125] width 76 height 19
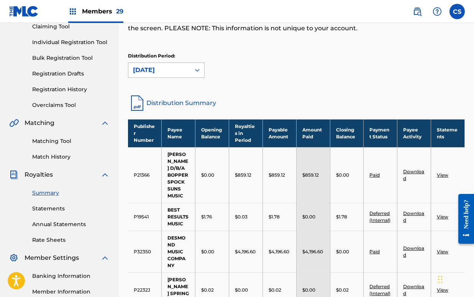
click at [171, 72] on div "[DATE]" at bounding box center [159, 70] width 53 height 9
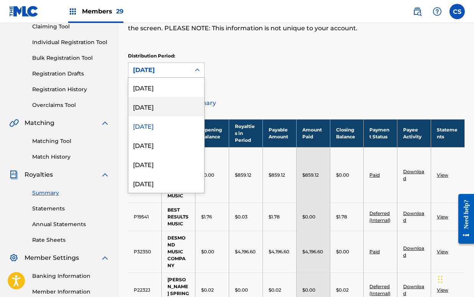
click at [166, 105] on div "[DATE]" at bounding box center [166, 106] width 76 height 19
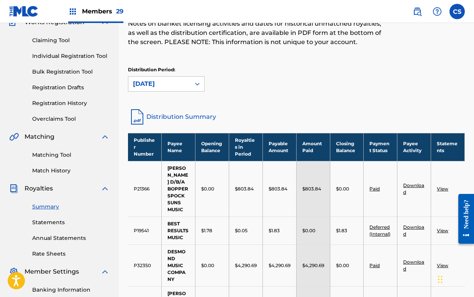
scroll to position [38, 0]
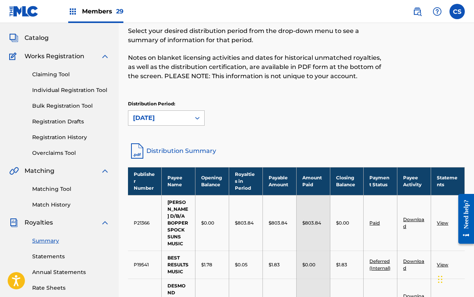
click at [158, 117] on div "[DATE]" at bounding box center [159, 117] width 53 height 9
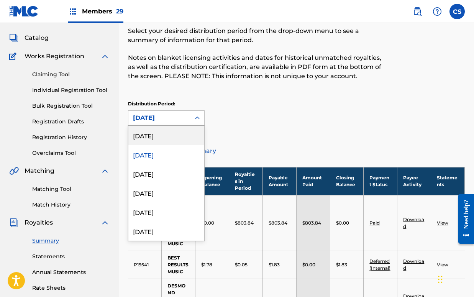
click at [164, 136] on div "[DATE]" at bounding box center [166, 135] width 76 height 19
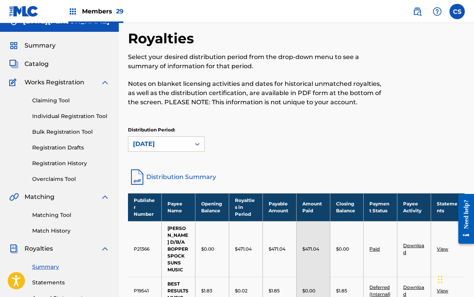
scroll to position [0, 0]
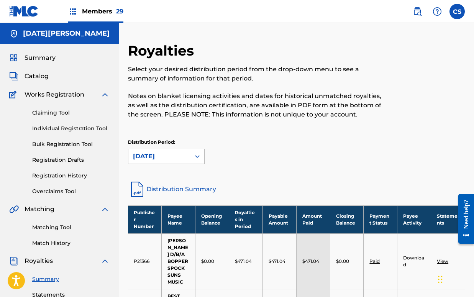
click at [197, 155] on icon at bounding box center [198, 157] width 8 height 8
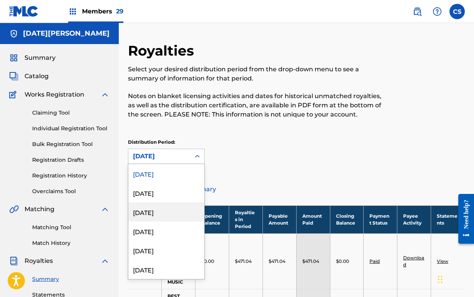
click at [160, 213] on div "[DATE]" at bounding box center [166, 211] width 76 height 19
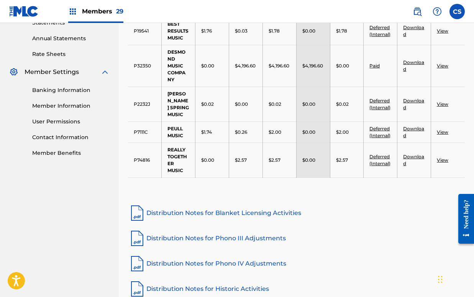
scroll to position [288, 0]
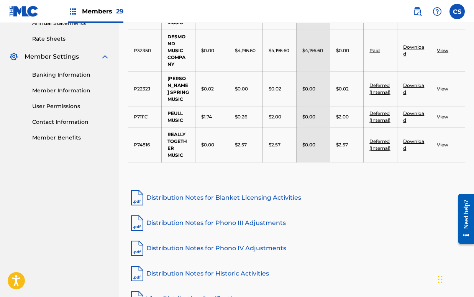
click at [447, 142] on link "View" at bounding box center [443, 145] width 12 height 6
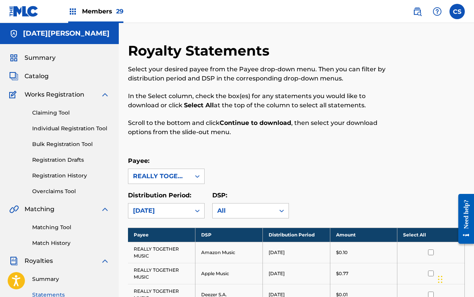
click at [412, 235] on th "Select All" at bounding box center [431, 235] width 67 height 14
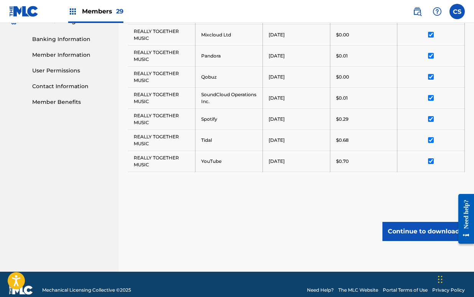
scroll to position [327, 0]
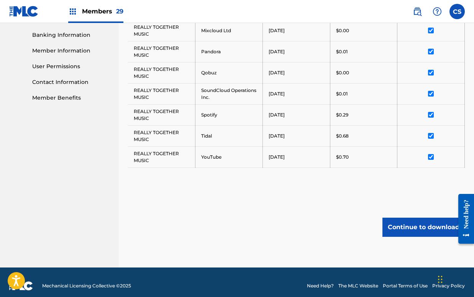
click at [410, 228] on button "Continue to download" at bounding box center [424, 227] width 82 height 19
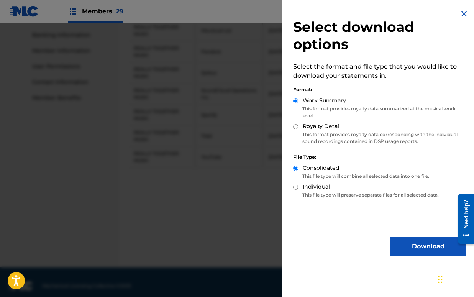
click at [294, 126] on input "Royalty Detail" at bounding box center [295, 126] width 5 height 5
radio input "true"
click at [414, 241] on button "Download" at bounding box center [428, 246] width 77 height 19
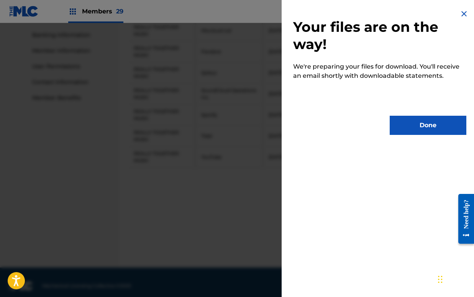
click at [413, 123] on button "Done" at bounding box center [428, 125] width 77 height 19
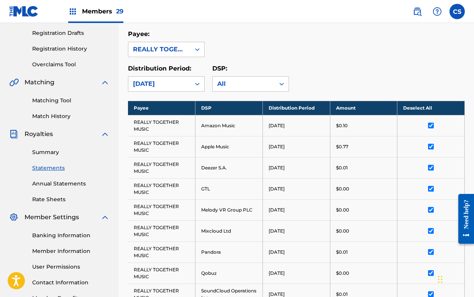
scroll to position [40, 0]
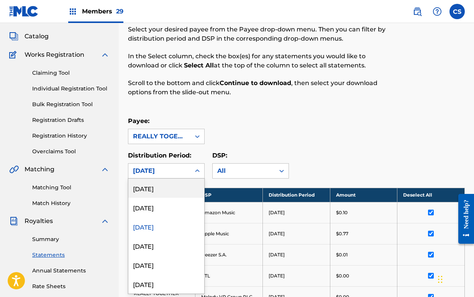
click at [191, 170] on div at bounding box center [198, 171] width 14 height 14
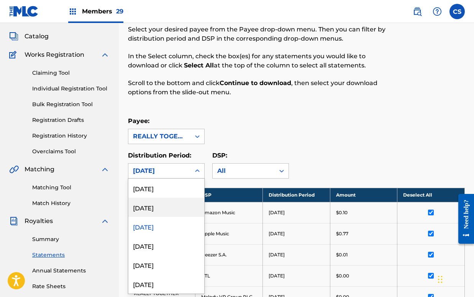
click at [165, 209] on div "[DATE]" at bounding box center [166, 207] width 76 height 19
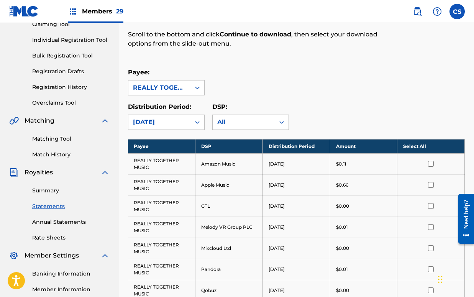
scroll to position [88, 0]
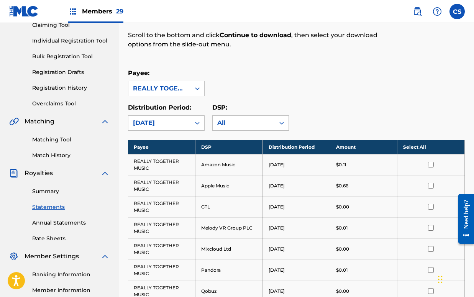
click at [414, 147] on th "Select All" at bounding box center [431, 147] width 67 height 14
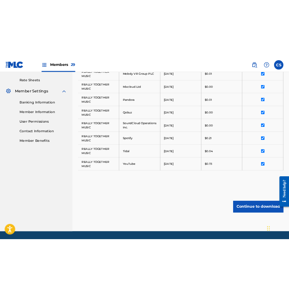
scroll to position [297, 0]
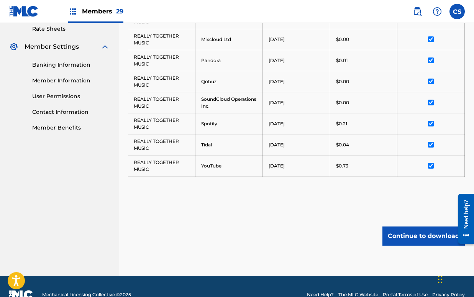
click at [395, 234] on button "Continue to download" at bounding box center [424, 236] width 82 height 19
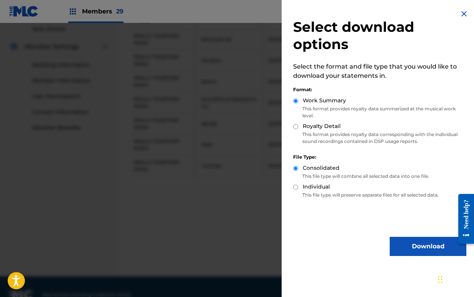
click at [296, 127] on input "Royalty Detail" at bounding box center [295, 126] width 5 height 5
radio input "true"
click at [416, 245] on button "Download" at bounding box center [428, 246] width 77 height 19
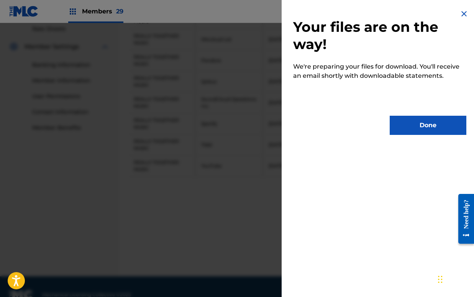
click at [420, 128] on button "Done" at bounding box center [428, 125] width 77 height 19
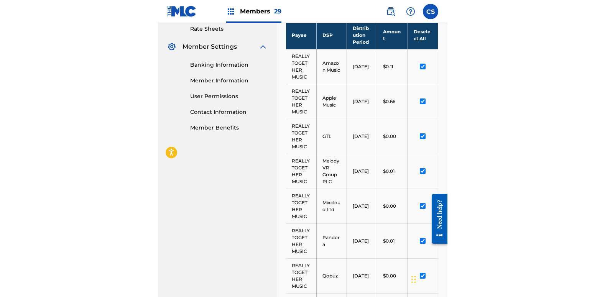
scroll to position [228, 0]
